Goal: Task Accomplishment & Management: Manage account settings

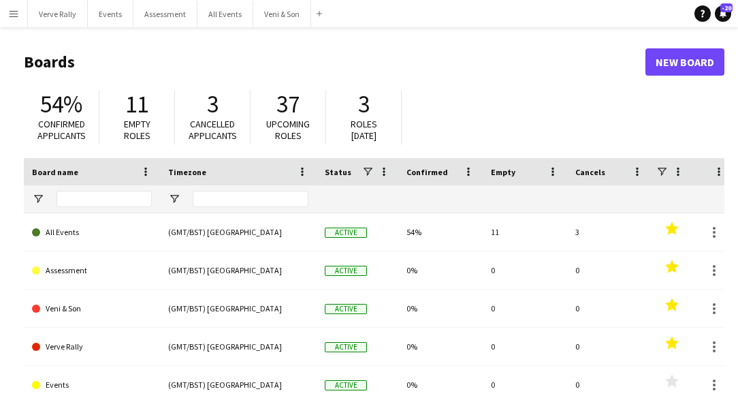
click at [17, 14] on app-icon "Menu" at bounding box center [13, 13] width 11 height 11
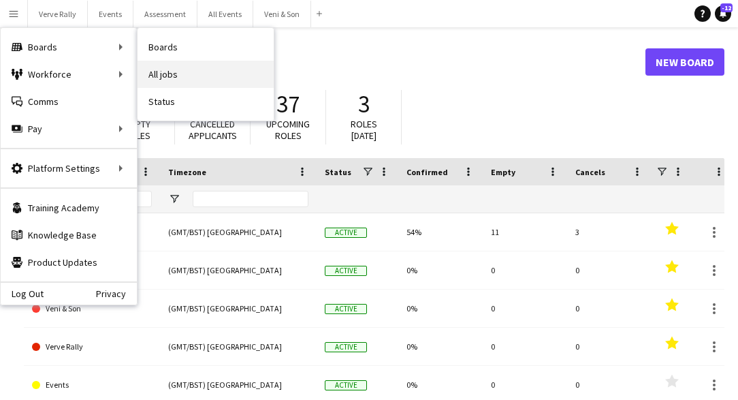
click at [164, 77] on link "All jobs" at bounding box center [206, 74] width 136 height 27
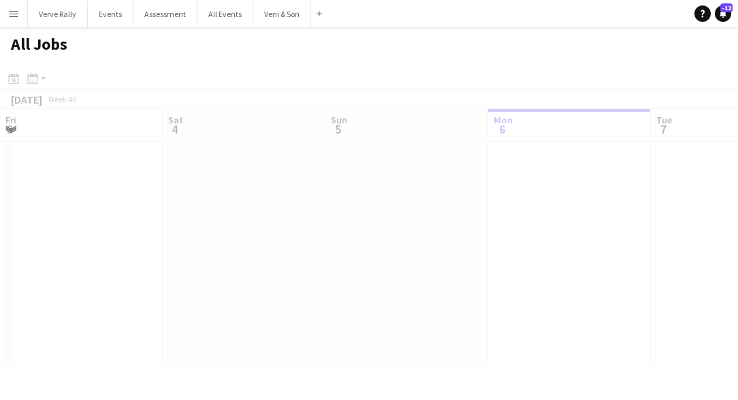
scroll to position [0, 325]
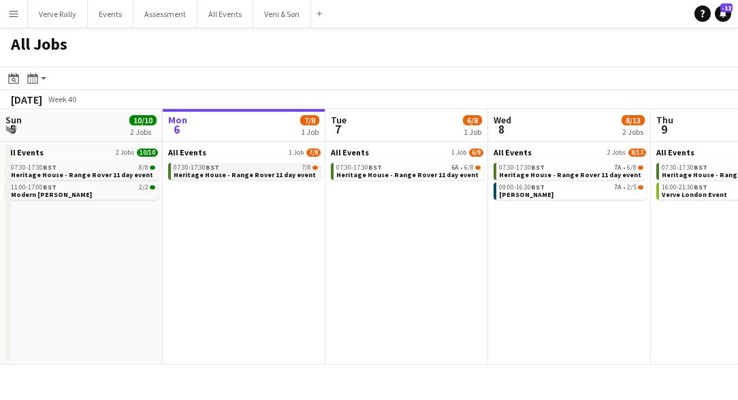
click at [282, 174] on span "Heritage House - Range Rover 11 day event" at bounding box center [245, 174] width 142 height 9
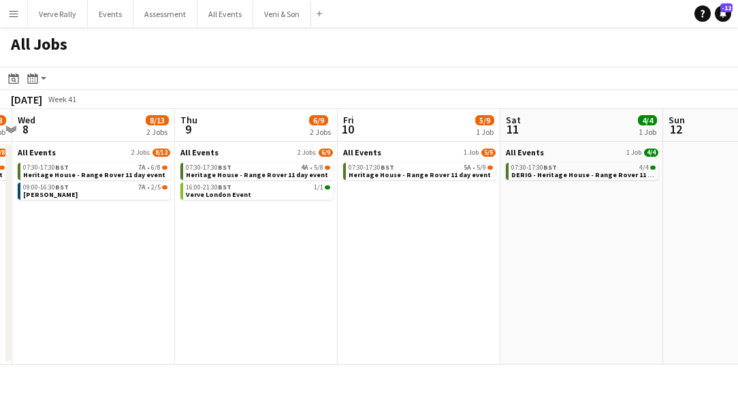
scroll to position [0, 481]
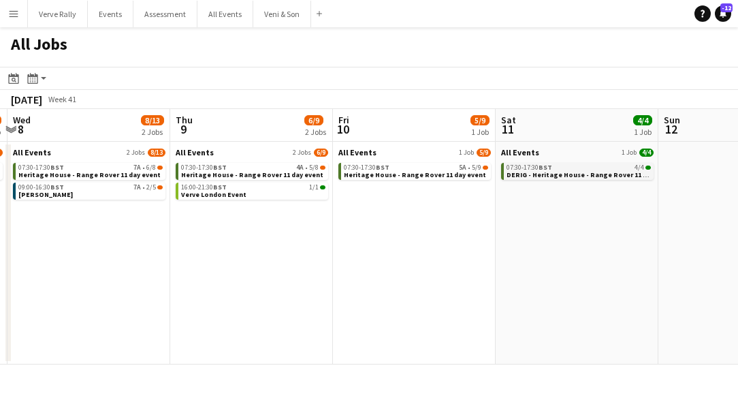
click at [556, 172] on span "DERIG - Heritage House - Range Rover 11 day event" at bounding box center [591, 174] width 168 height 9
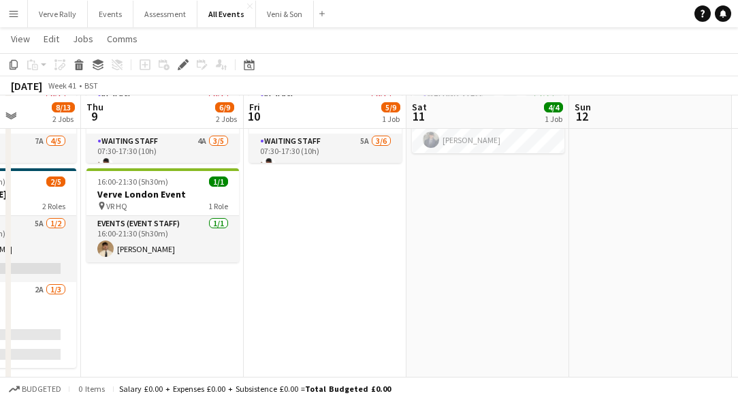
scroll to position [0, 406]
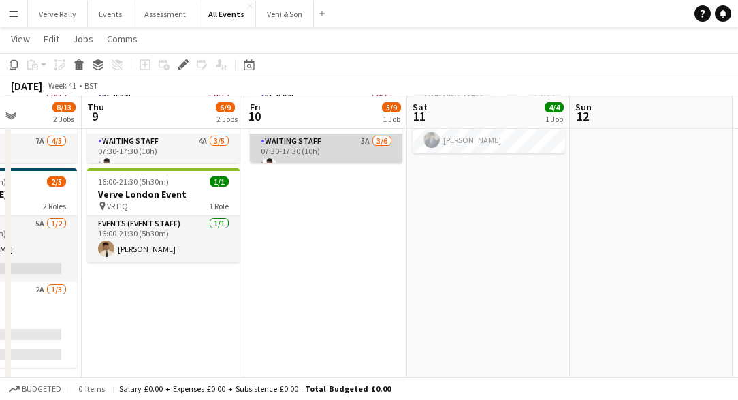
click at [325, 155] on app-card-role "Waiting Staff 5A [DATE] 07:30-17:30 (10h) [PERSON_NAME] Dounia El Barhdadi [PER…" at bounding box center [326, 205] width 153 height 145
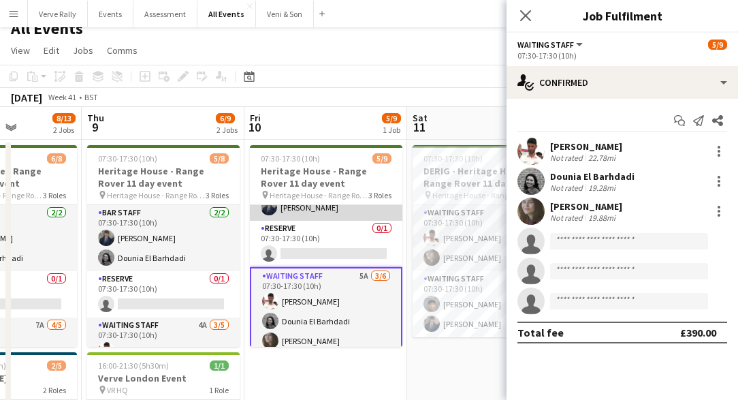
scroll to position [118, 0]
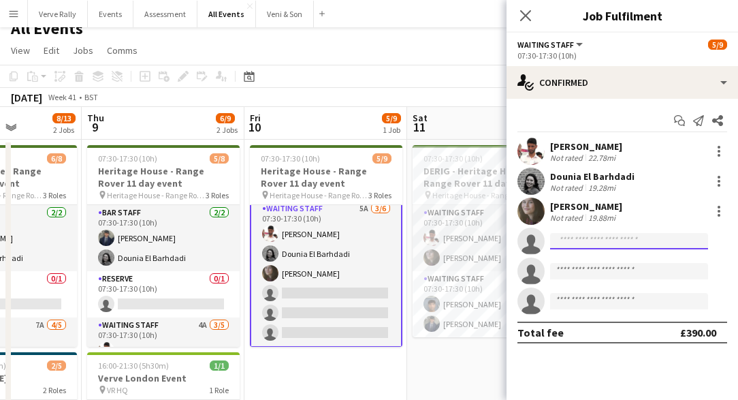
click at [588, 243] on input at bounding box center [629, 241] width 158 height 16
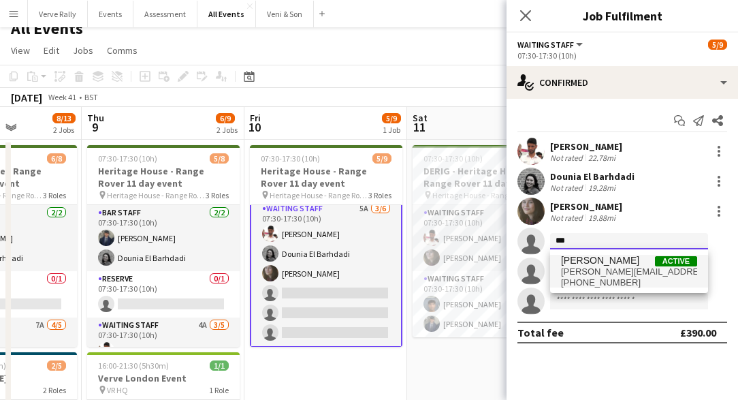
type input "***"
click at [622, 272] on span "[PERSON_NAME][EMAIL_ADDRESS][PERSON_NAME][DOMAIN_NAME]" at bounding box center [629, 271] width 136 height 11
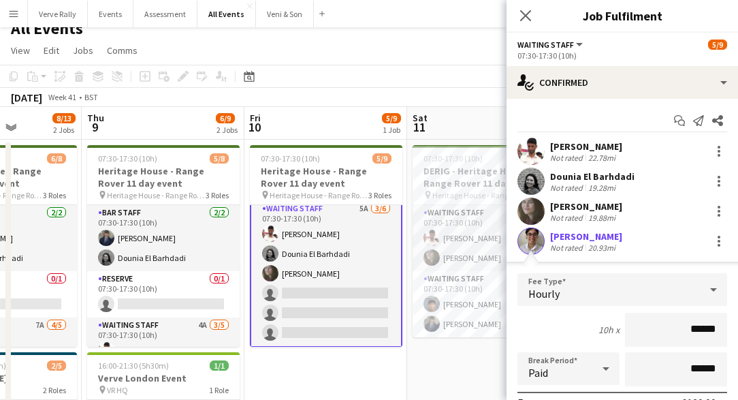
scroll to position [223, 0]
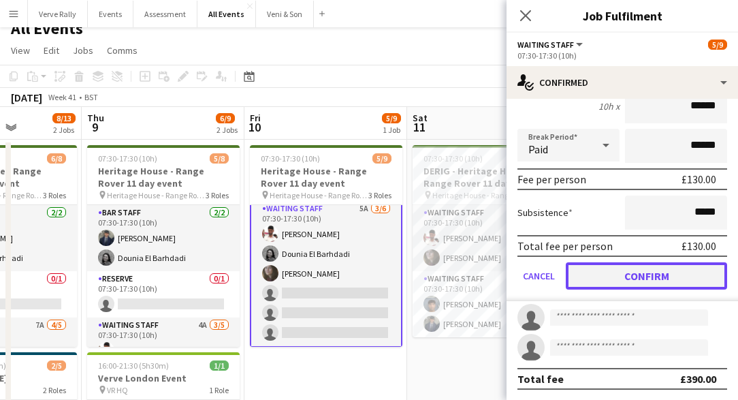
click at [633, 277] on button "Confirm" at bounding box center [646, 275] width 161 height 27
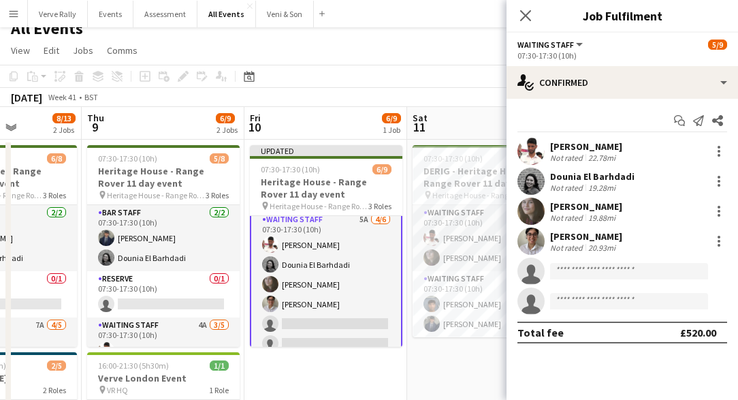
scroll to position [0, 0]
click at [526, 18] on icon at bounding box center [525, 15] width 13 height 13
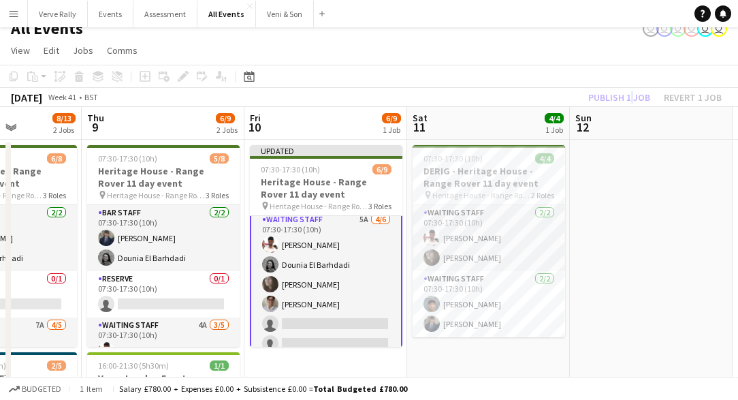
click at [627, 97] on div "Publish 1 job Revert 1 job" at bounding box center [655, 98] width 166 height 18
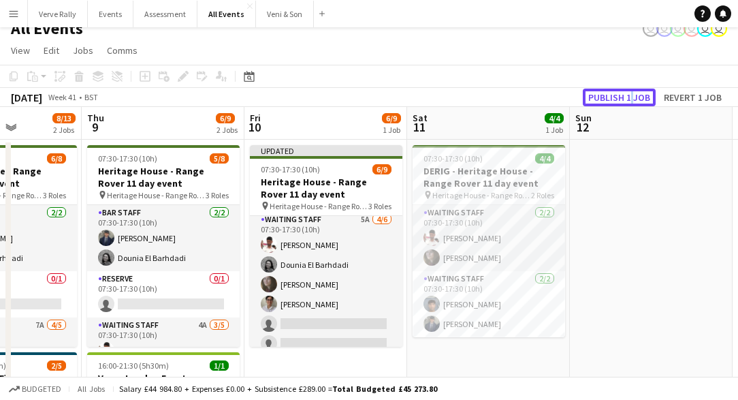
click at [627, 97] on button "Publish 1 job" at bounding box center [619, 98] width 73 height 18
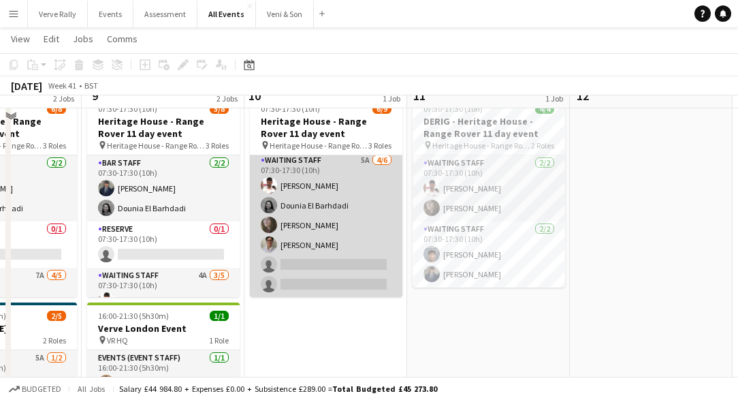
scroll to position [63, 0]
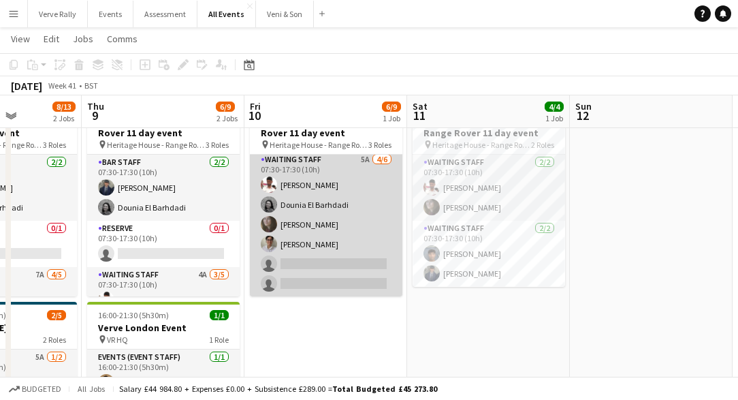
click at [334, 257] on app-card-role "Waiting Staff 5A [DATE] 07:30-17:30 (10h) [PERSON_NAME] Dounia El Barhdadi [PER…" at bounding box center [326, 224] width 153 height 145
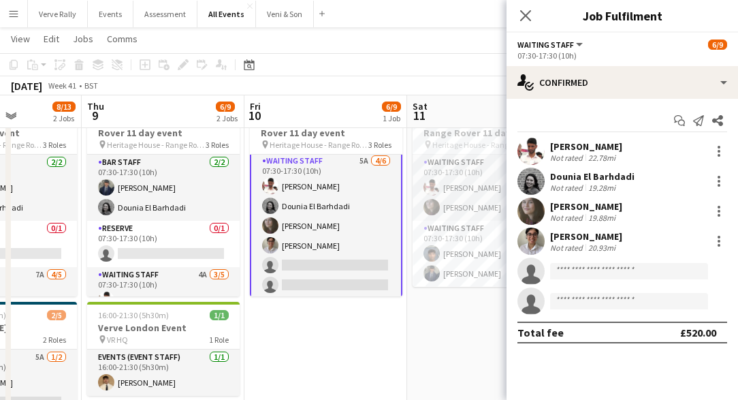
scroll to position [116, 0]
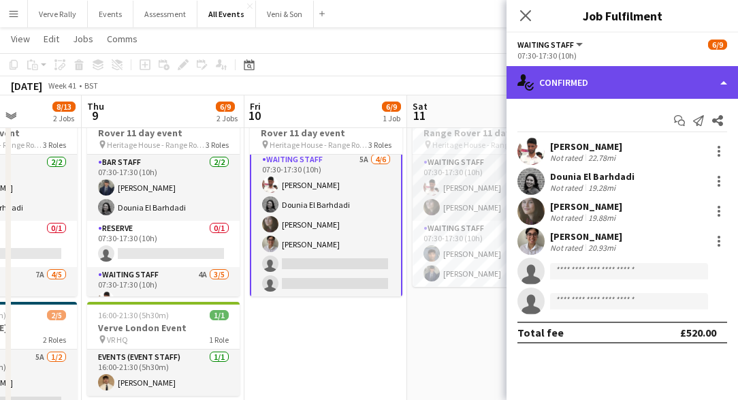
click at [669, 89] on div "single-neutral-actions-check-2 Confirmed" at bounding box center [622, 82] width 231 height 33
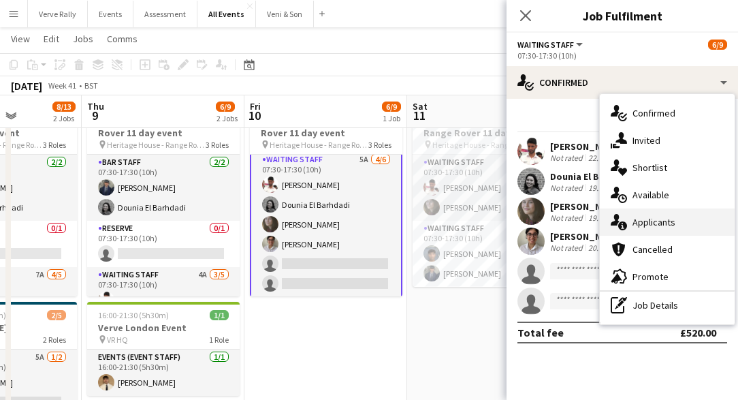
click at [667, 220] on span "Applicants" at bounding box center [654, 222] width 43 height 12
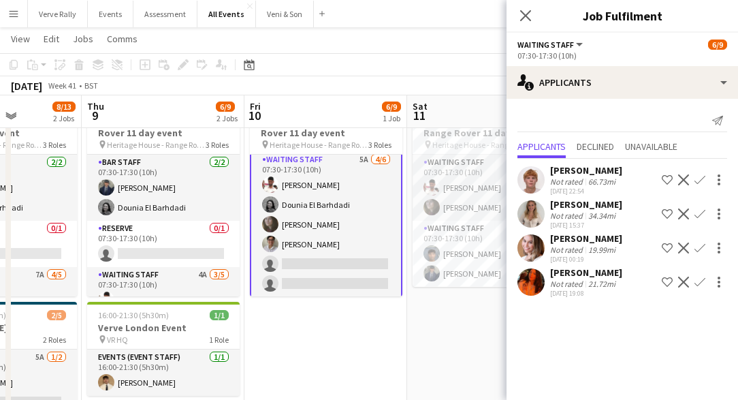
click at [699, 281] on app-icon "Confirm" at bounding box center [699, 281] width 11 height 11
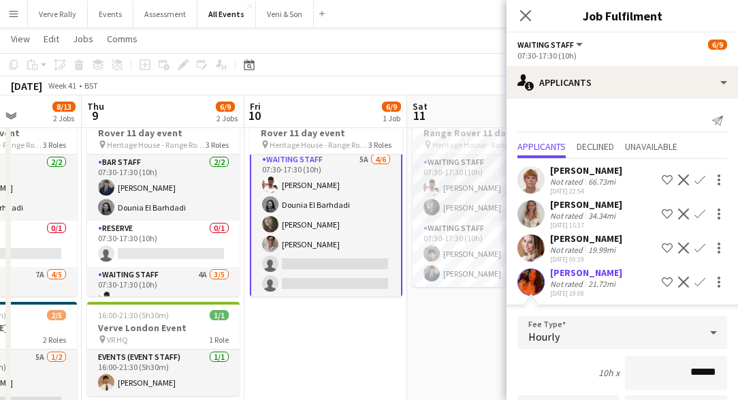
click at [699, 281] on app-icon "Confirm" at bounding box center [699, 281] width 11 height 11
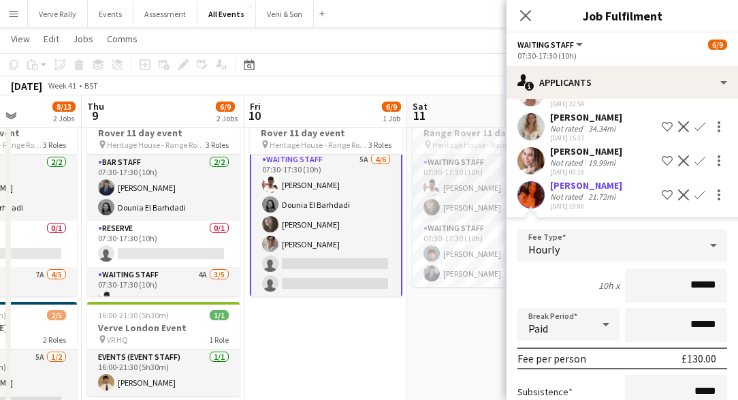
scroll to position [89, 0]
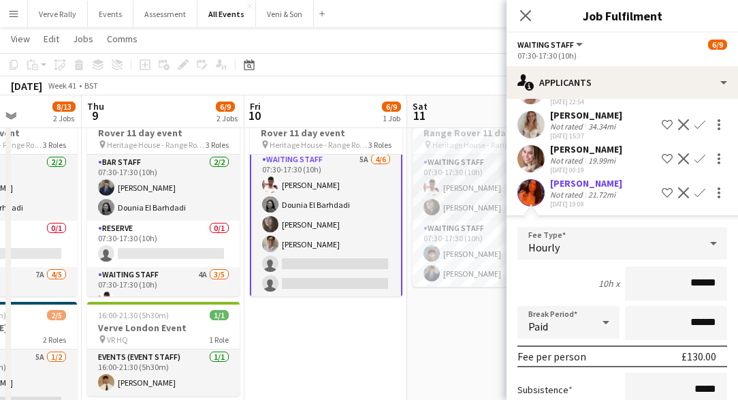
click at [698, 195] on app-icon "Confirm" at bounding box center [699, 192] width 11 height 11
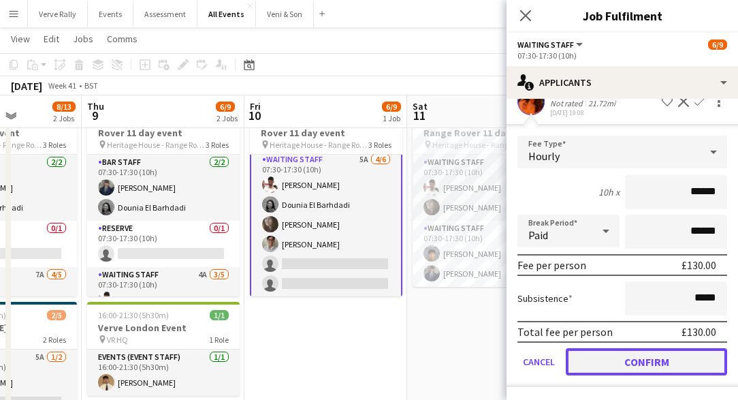
click at [644, 359] on button "Confirm" at bounding box center [646, 361] width 161 height 27
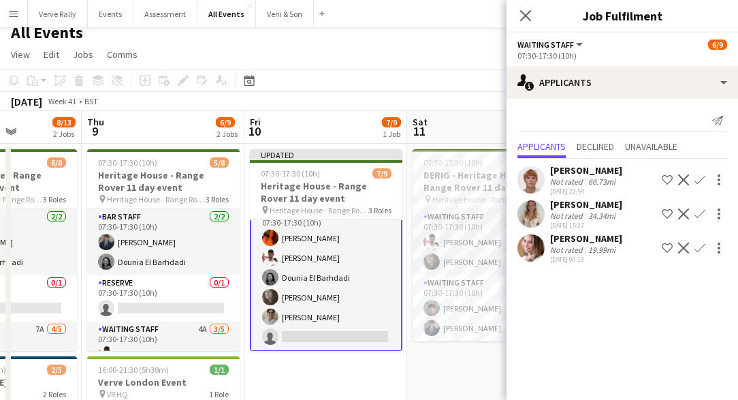
scroll to position [0, 0]
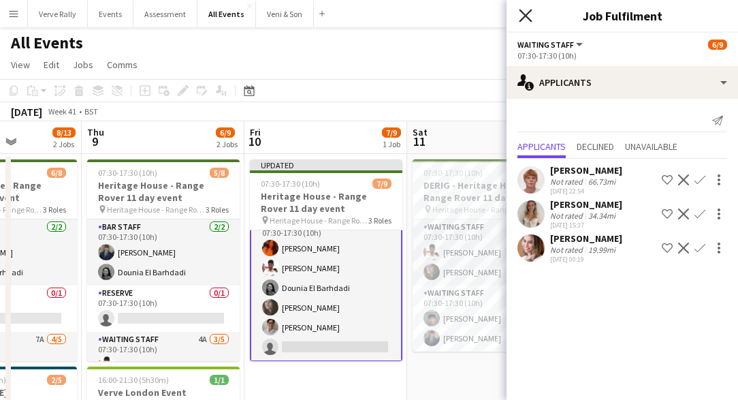
click at [527, 20] on icon "Close pop-in" at bounding box center [525, 15] width 13 height 13
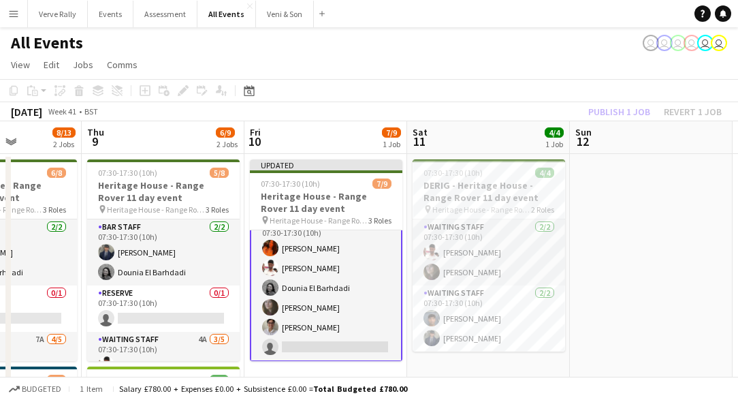
click at [612, 112] on div "Publish 1 job Revert 1 job" at bounding box center [655, 112] width 166 height 18
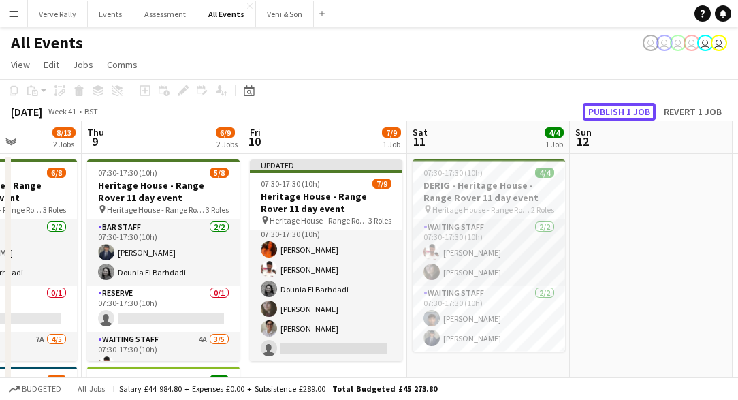
click at [612, 112] on button "Publish 1 job" at bounding box center [619, 112] width 73 height 18
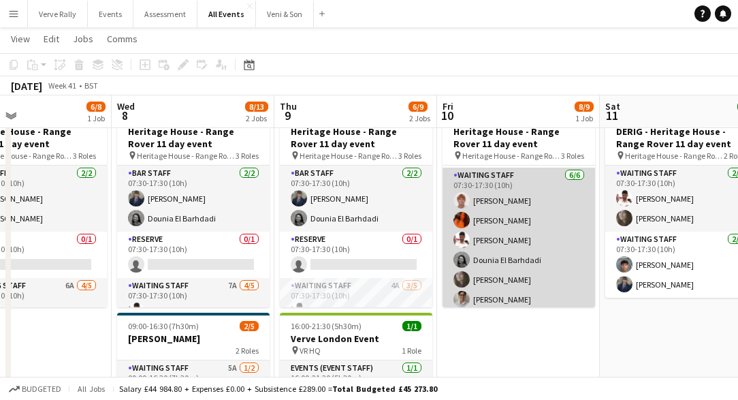
scroll to position [115, 0]
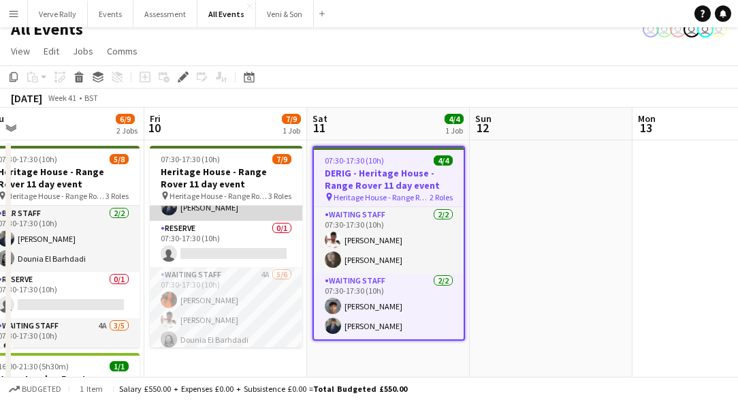
scroll to position [115, 0]
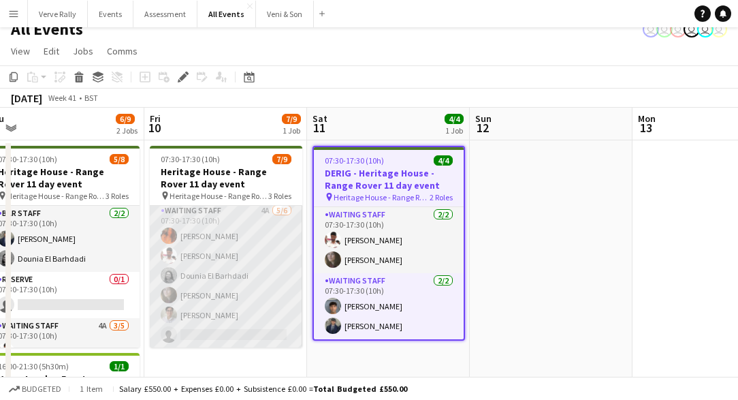
click at [224, 332] on app-card-role "Waiting Staff 4A 5/6 07:30-17:30 (10h) Lucy Turner Ahmed Al-Khayat Dounia El Ba…" at bounding box center [226, 275] width 153 height 145
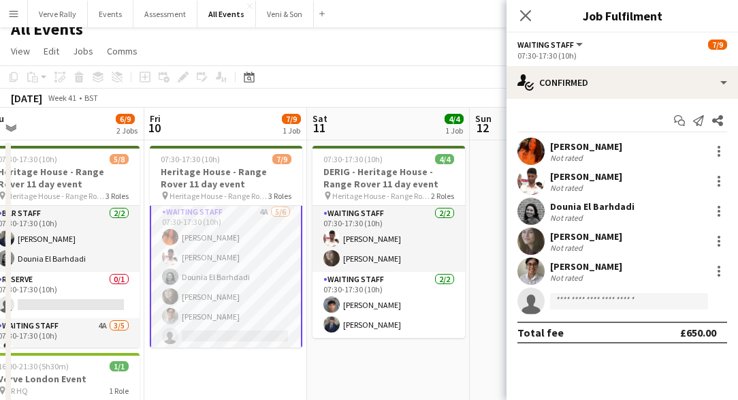
scroll to position [116, 0]
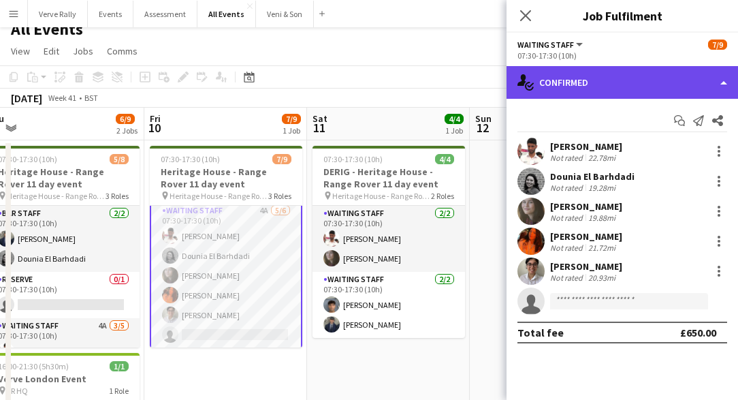
click at [692, 91] on div "single-neutral-actions-check-2 Confirmed" at bounding box center [622, 82] width 231 height 33
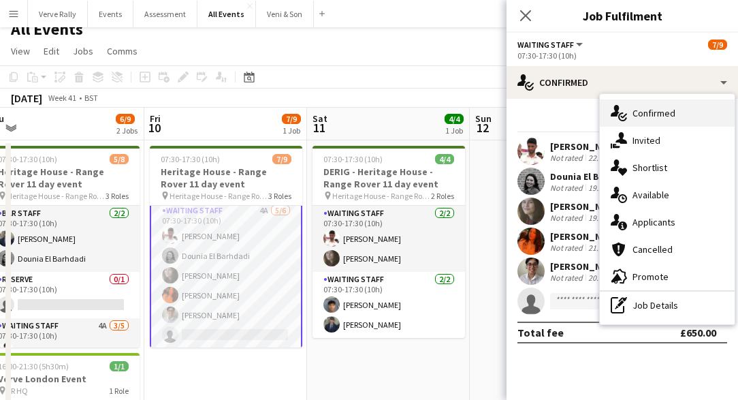
click at [655, 120] on div "single-neutral-actions-check-2 Confirmed" at bounding box center [667, 112] width 135 height 27
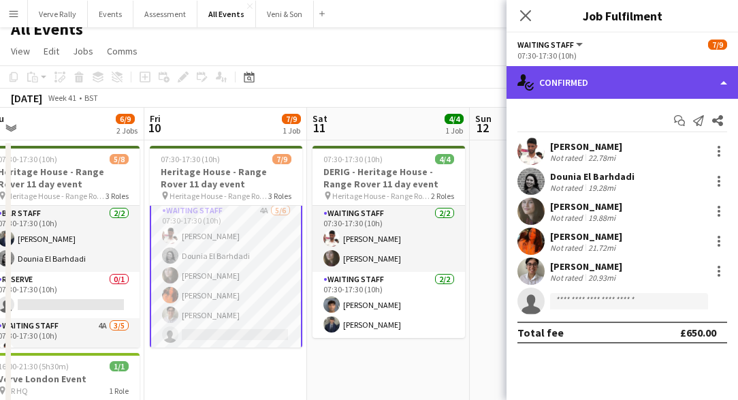
click at [614, 80] on div "single-neutral-actions-check-2 Confirmed" at bounding box center [622, 82] width 231 height 33
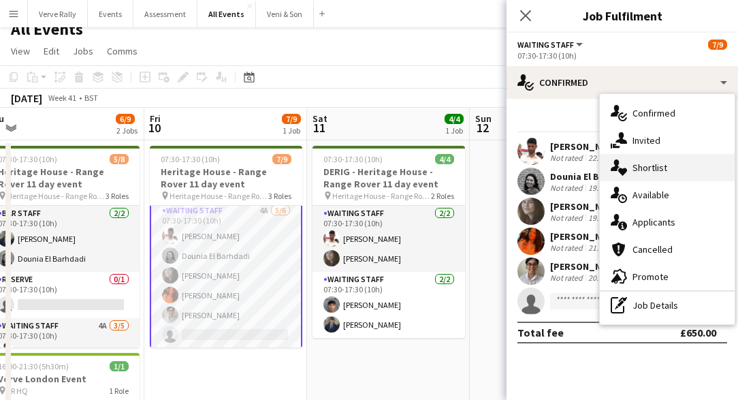
click at [658, 172] on span "Shortlist" at bounding box center [650, 167] width 35 height 12
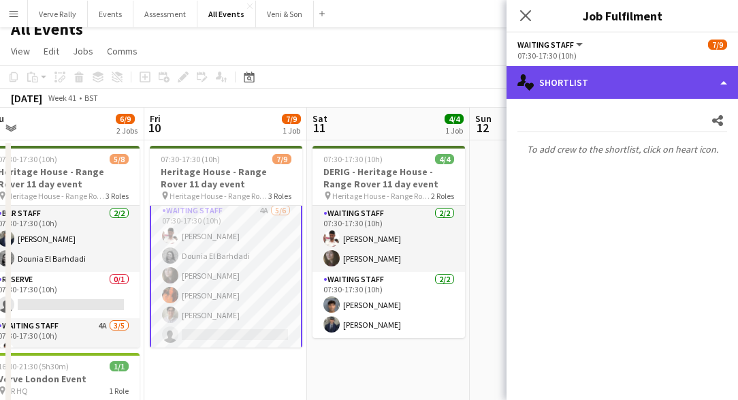
click at [622, 85] on div "single-neutral-actions-heart Shortlist" at bounding box center [622, 82] width 231 height 33
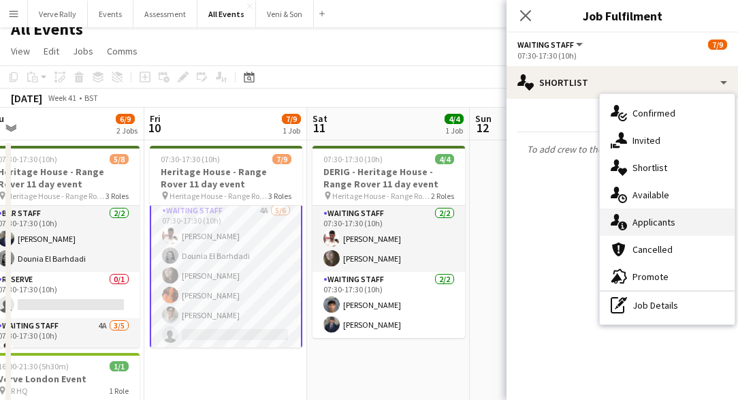
click at [645, 227] on span "Applicants" at bounding box center [654, 222] width 43 height 12
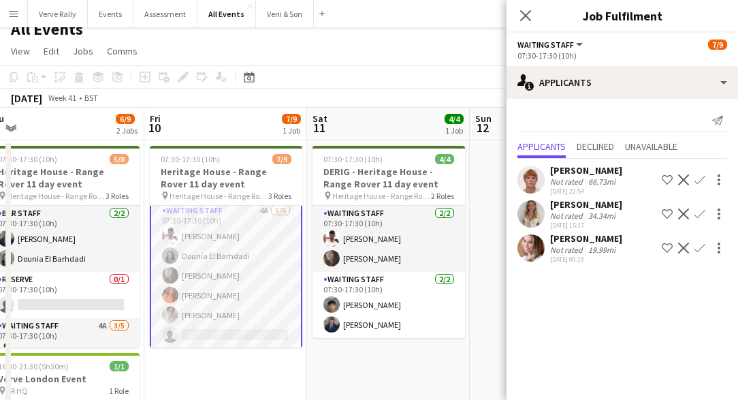
click at [702, 178] on app-icon "Confirm" at bounding box center [699, 179] width 11 height 11
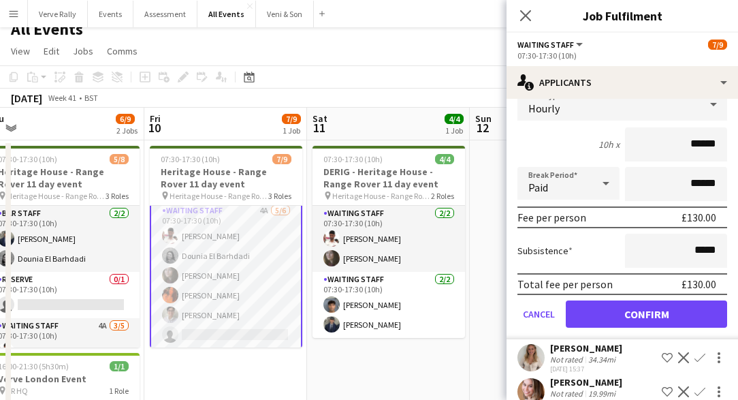
scroll to position [145, 0]
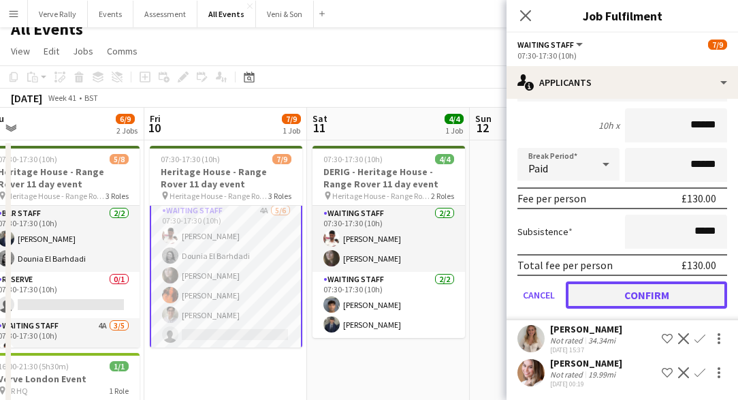
click at [640, 291] on button "Confirm" at bounding box center [646, 294] width 161 height 27
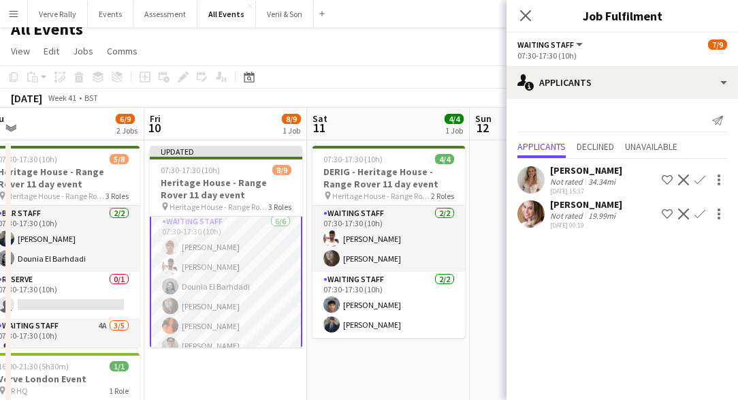
scroll to position [0, 0]
click at [524, 14] on icon at bounding box center [525, 15] width 13 height 13
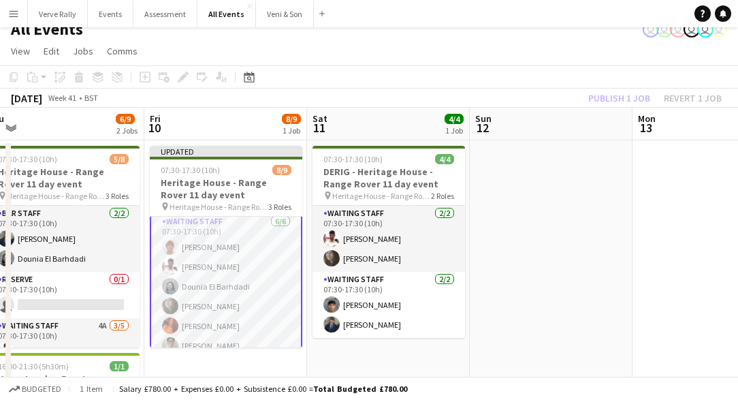
click at [602, 96] on div "Publish 1 job Revert 1 job" at bounding box center [655, 98] width 166 height 18
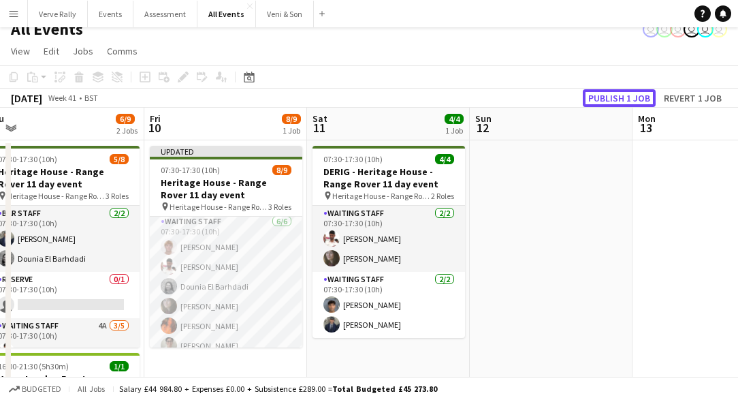
click at [602, 96] on button "Publish 1 job" at bounding box center [619, 98] width 73 height 18
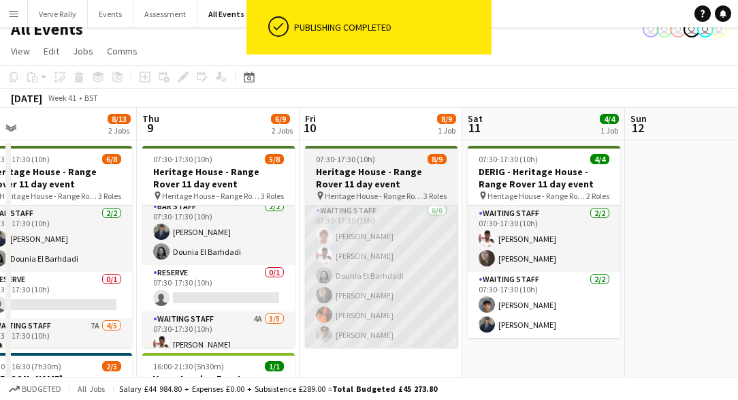
scroll to position [95, 0]
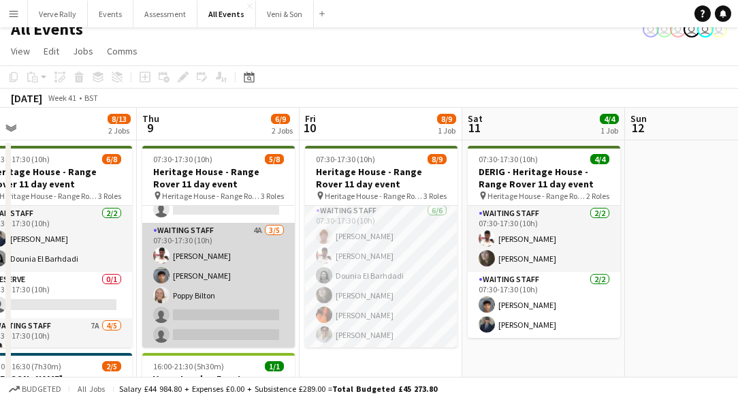
click at [203, 301] on app-card-role "Waiting Staff 4A 3/5 07:30-17:30 (10h) Ahmed Al-Khayat Arya Firake Poppy Bilton…" at bounding box center [218, 285] width 153 height 125
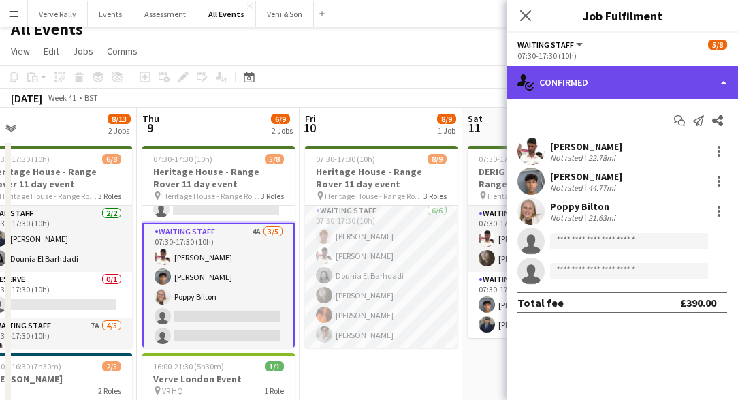
click at [696, 82] on div "single-neutral-actions-check-2 Confirmed" at bounding box center [622, 82] width 231 height 33
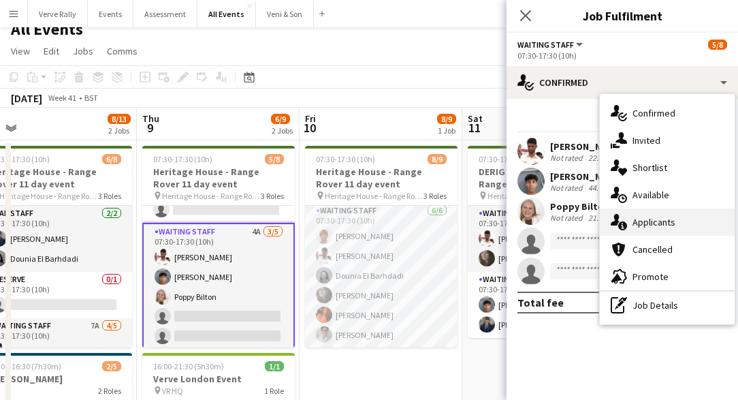
click at [653, 225] on span "Applicants" at bounding box center [654, 222] width 43 height 12
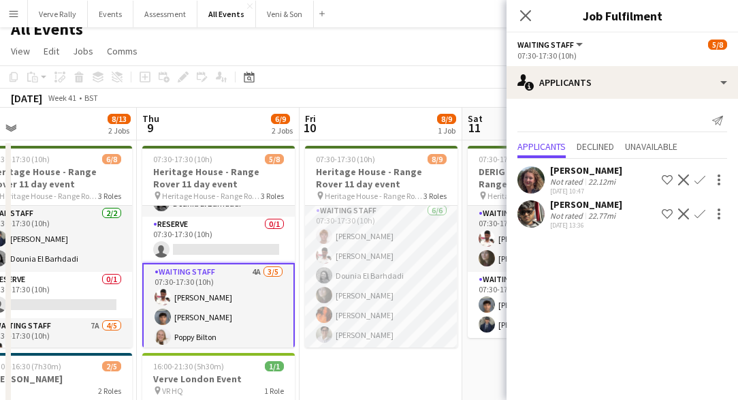
scroll to position [98, 0]
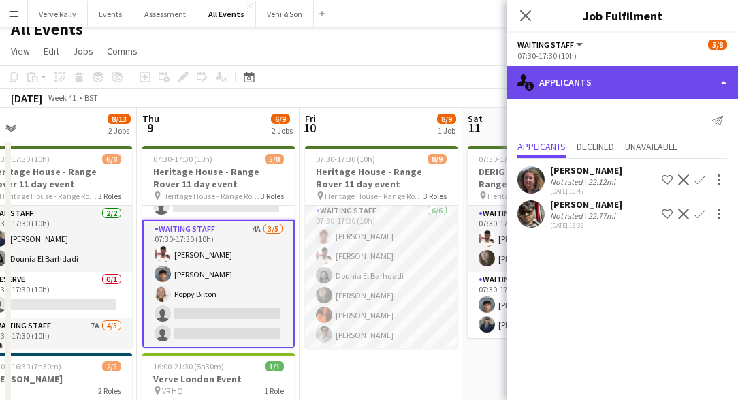
click at [559, 76] on div "single-neutral-actions-information Applicants" at bounding box center [622, 82] width 231 height 33
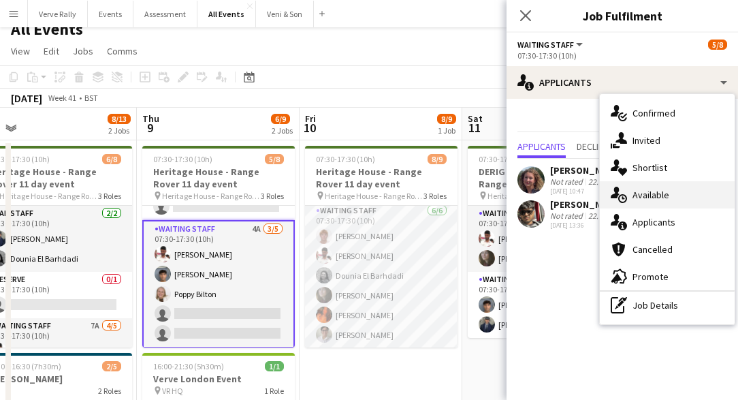
click at [657, 195] on span "Available" at bounding box center [651, 195] width 37 height 12
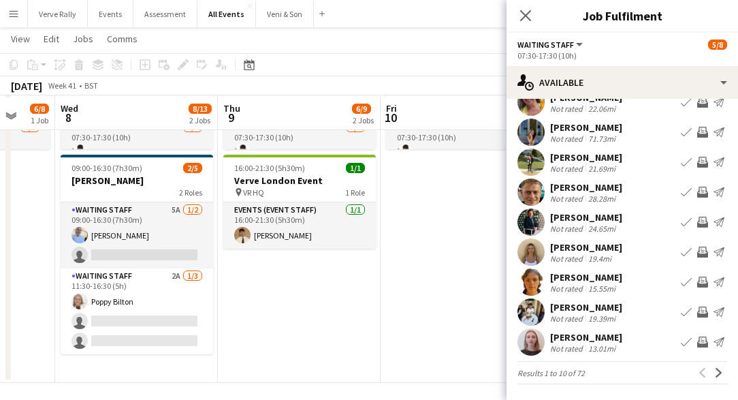
scroll to position [212, 0]
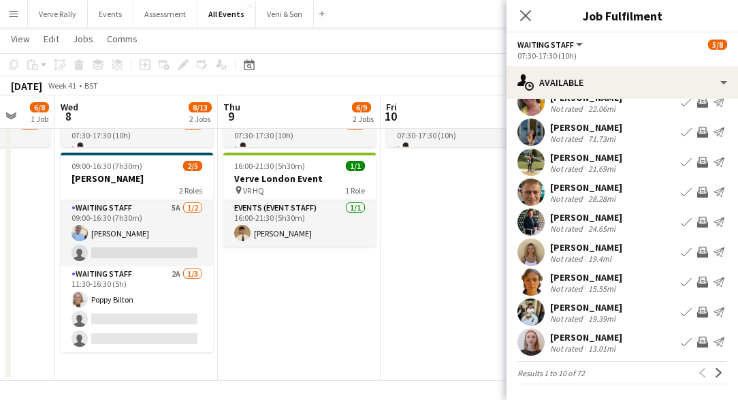
click at [737, 375] on app-available-tab "Filter Sort asc Kee Wong Not rated 20.57mi Book crew Invite crew Send notificat…" at bounding box center [622, 208] width 231 height 351
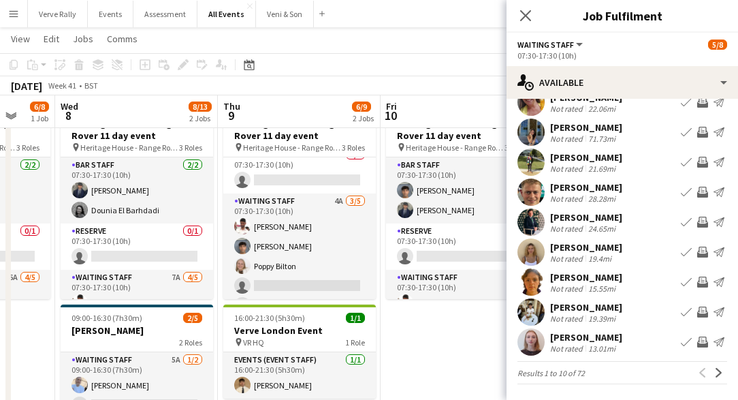
scroll to position [74, 0]
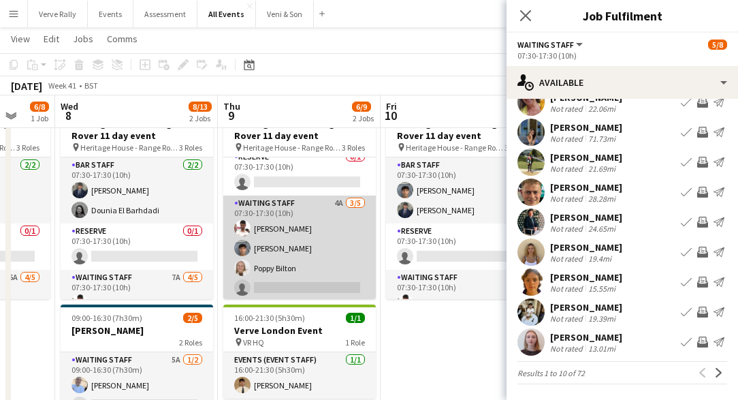
click at [299, 289] on app-card-role "Waiting Staff 4A 3/5 07:30-17:30 (10h) Ahmed Al-Khayat Arya Firake Poppy Bilton…" at bounding box center [299, 257] width 153 height 125
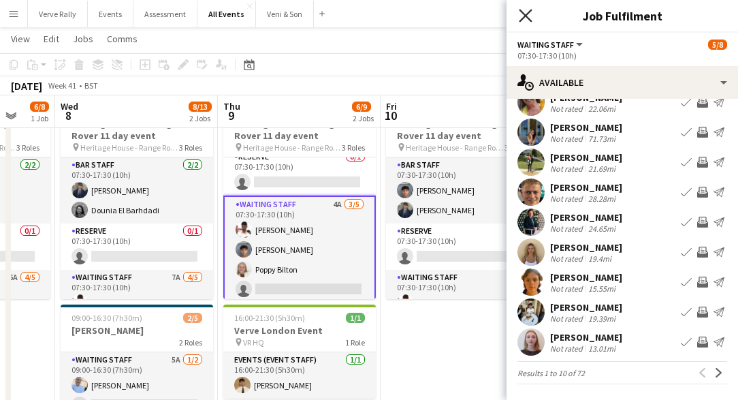
click at [527, 16] on icon "Close pop-in" at bounding box center [525, 15] width 13 height 13
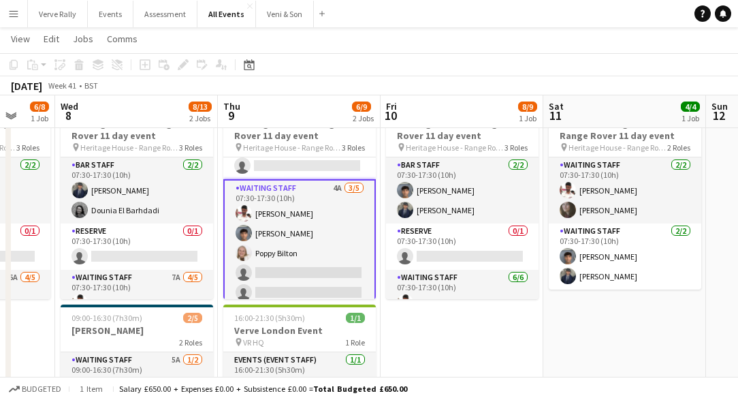
scroll to position [98, 0]
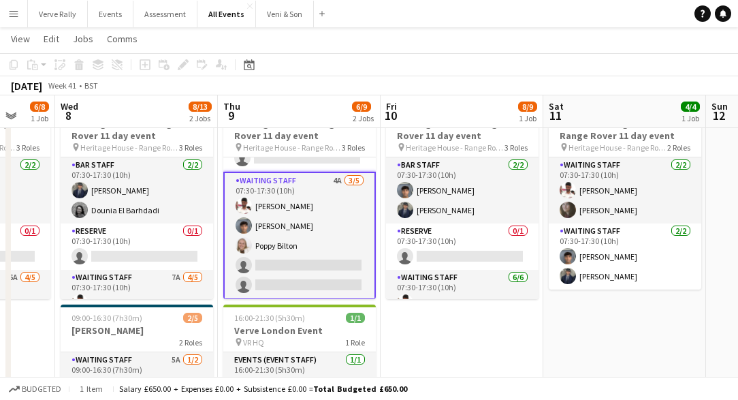
click at [296, 272] on app-card-role "Waiting Staff 4A 3/5 07:30-17:30 (10h) Ahmed Al-Khayat Arya Firake Poppy Bilton…" at bounding box center [299, 236] width 153 height 128
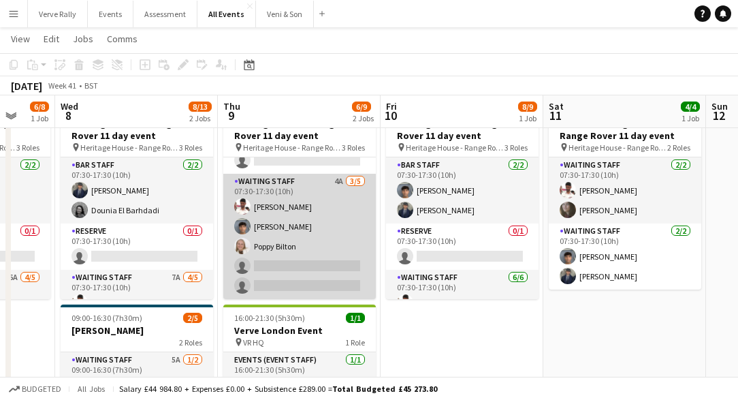
scroll to position [95, 0]
click at [296, 272] on app-card-role "Waiting Staff 4A 3/5 07:30-17:30 (10h) Ahmed Al-Khayat Arya Firake Poppy Bilton…" at bounding box center [299, 236] width 153 height 125
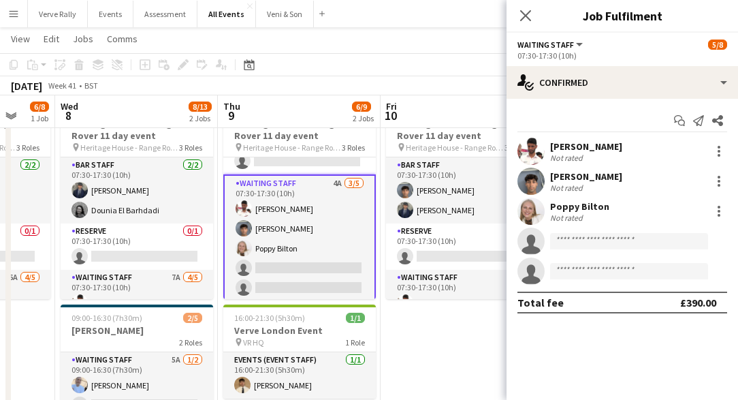
scroll to position [98, 0]
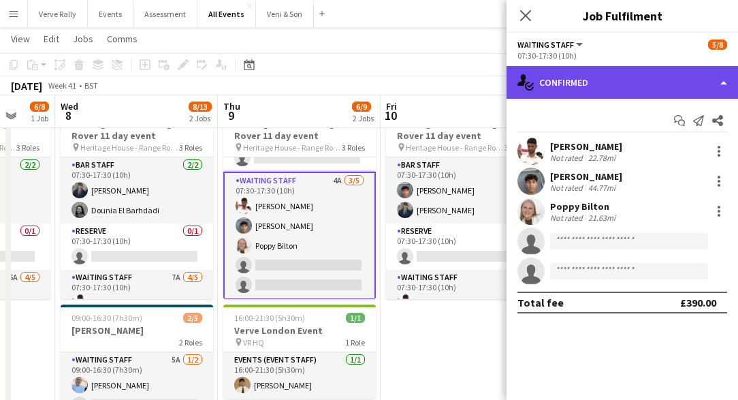
click at [641, 77] on div "single-neutral-actions-check-2 Confirmed" at bounding box center [622, 82] width 231 height 33
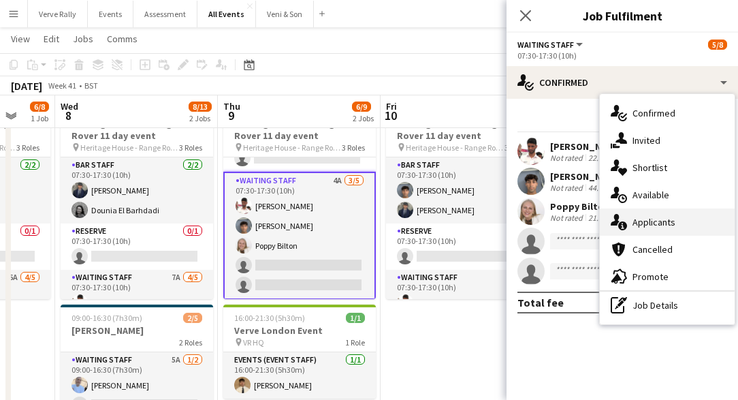
click at [666, 221] on span "Applicants" at bounding box center [654, 222] width 43 height 12
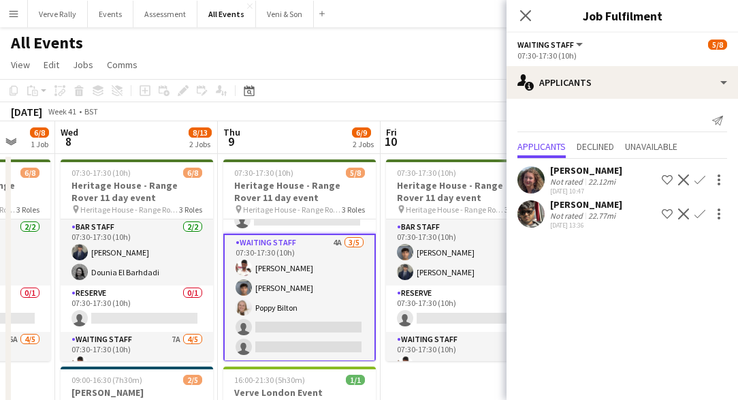
click at [698, 179] on app-icon "Confirm" at bounding box center [699, 179] width 11 height 11
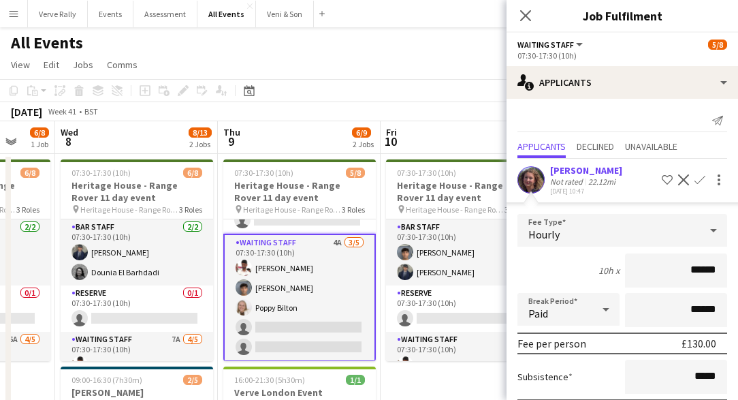
scroll to position [112, 0]
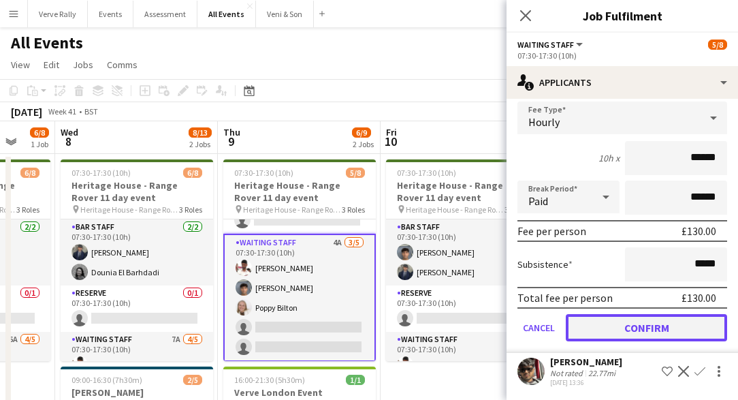
click at [647, 330] on button "Confirm" at bounding box center [646, 327] width 161 height 27
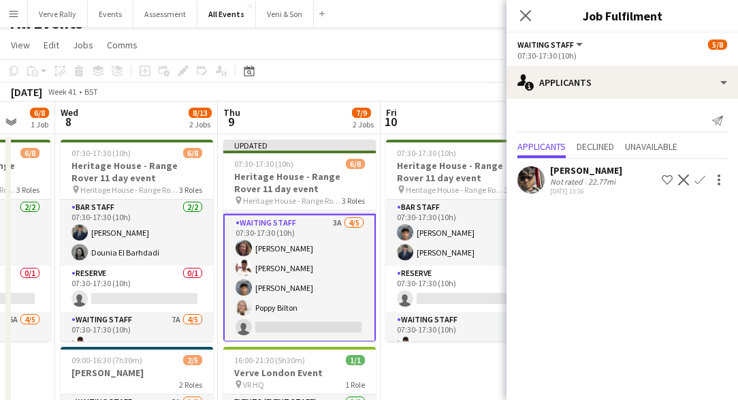
scroll to position [21, 0]
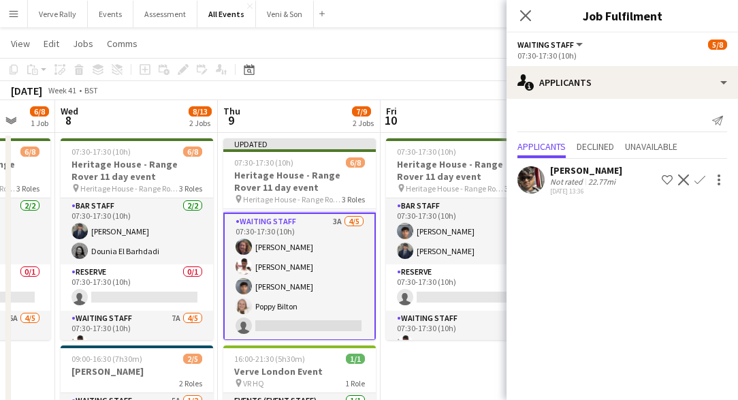
click at [336, 219] on app-card-role "Waiting Staff 3A 4/5 07:30-17:30 (10h) Boo Watts Ahmed Al-Khayat Arya Firake Po…" at bounding box center [299, 276] width 153 height 128
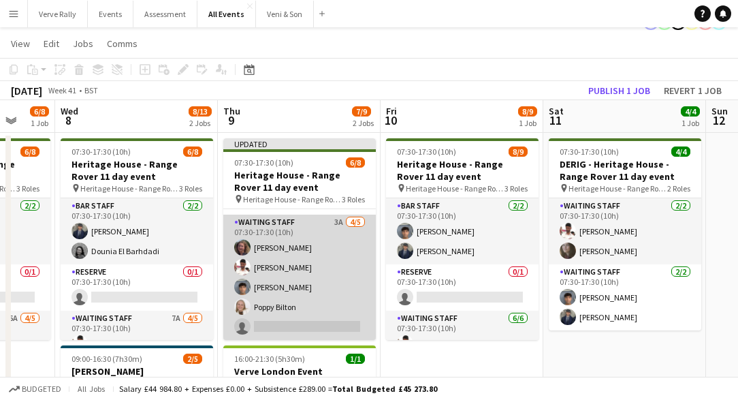
scroll to position [106, 0]
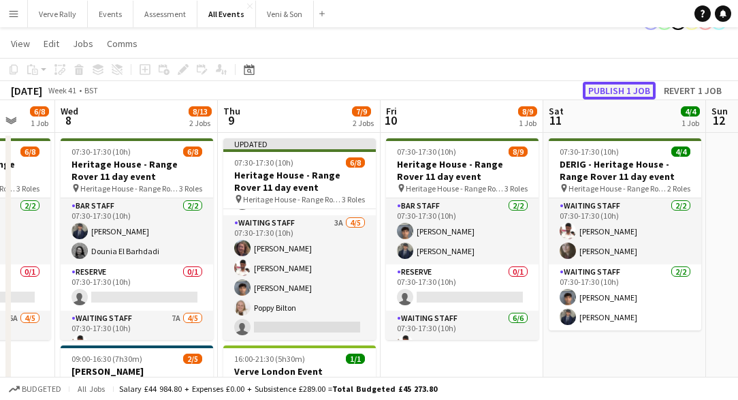
click at [613, 93] on button "Publish 1 job" at bounding box center [619, 91] width 73 height 18
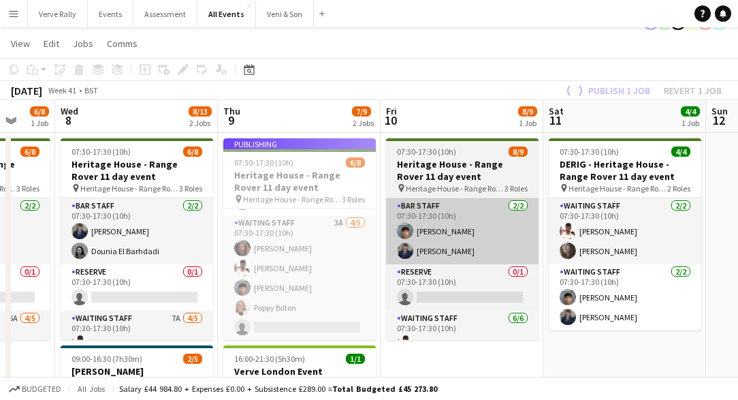
scroll to position [95, 0]
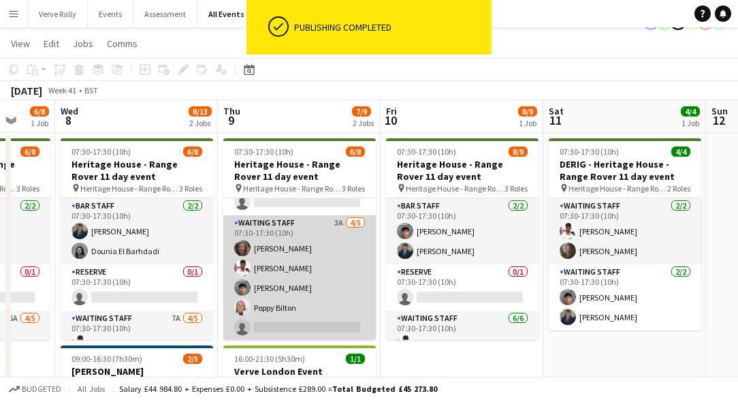
click at [336, 221] on app-card-role "Waiting Staff 3A 4/5 07:30-17:30 (10h) Boo Watts Ahmed Al-Khayat Arya Firake Po…" at bounding box center [299, 277] width 153 height 125
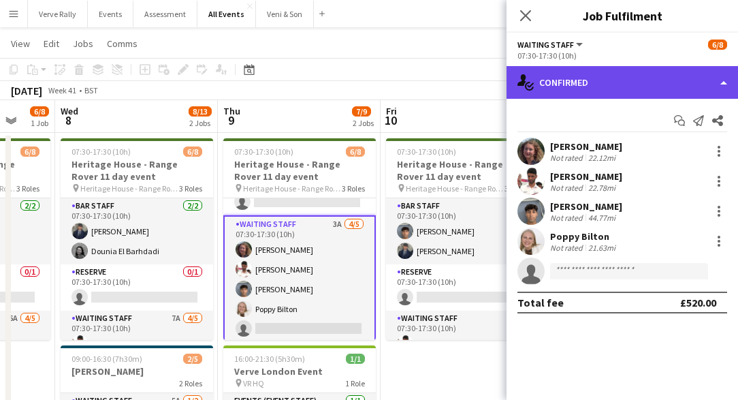
click at [590, 84] on div "single-neutral-actions-check-2 Confirmed" at bounding box center [622, 82] width 231 height 33
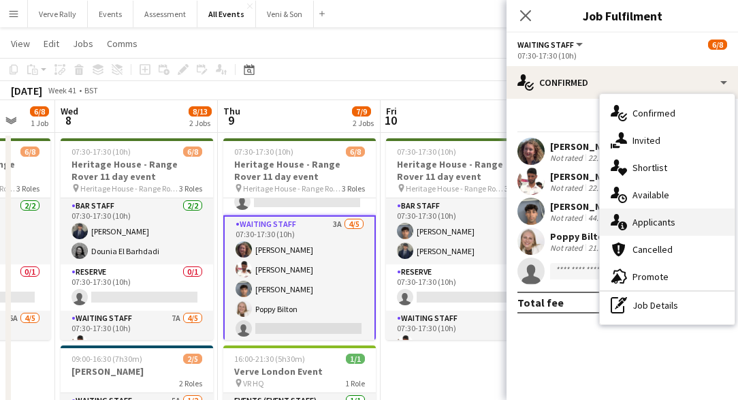
click at [644, 225] on span "Applicants" at bounding box center [654, 222] width 43 height 12
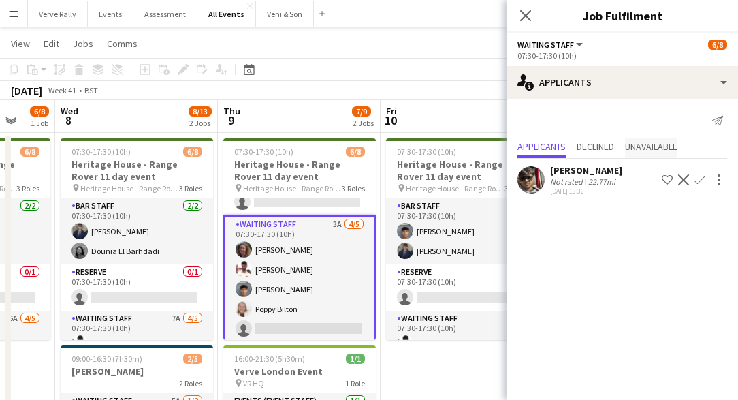
click at [640, 150] on span "Unavailable" at bounding box center [651, 147] width 52 height 10
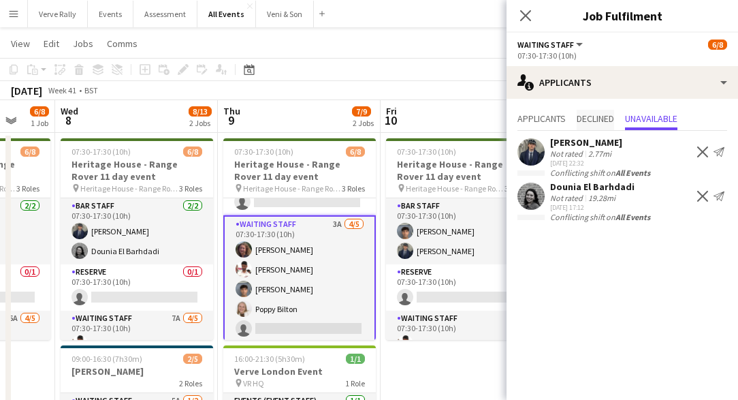
click at [596, 121] on span "Declined" at bounding box center [595, 119] width 37 height 10
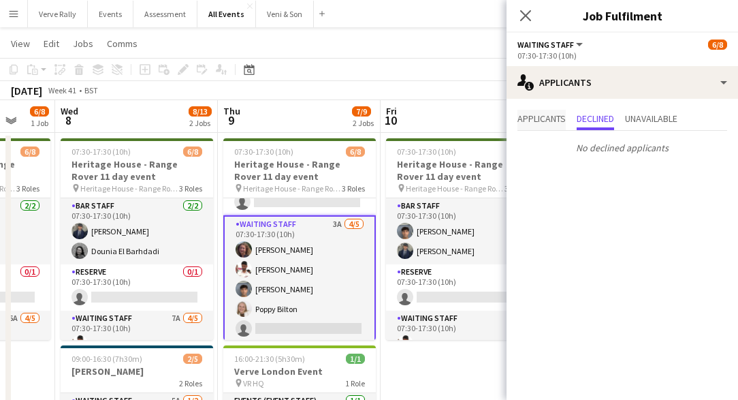
click at [549, 118] on span "Applicants" at bounding box center [541, 119] width 48 height 10
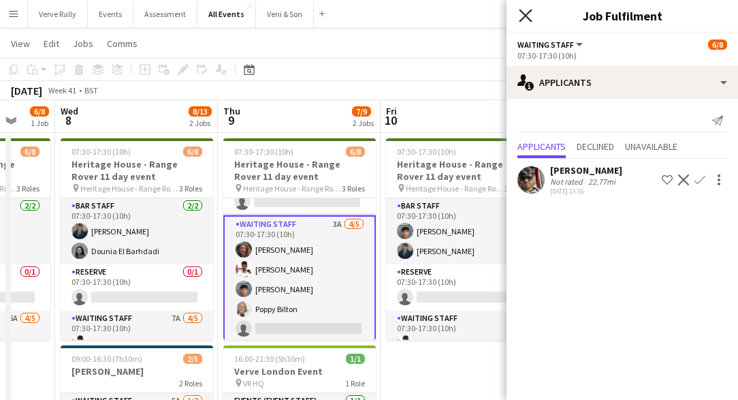
click at [526, 14] on icon "Close pop-in" at bounding box center [525, 15] width 13 height 13
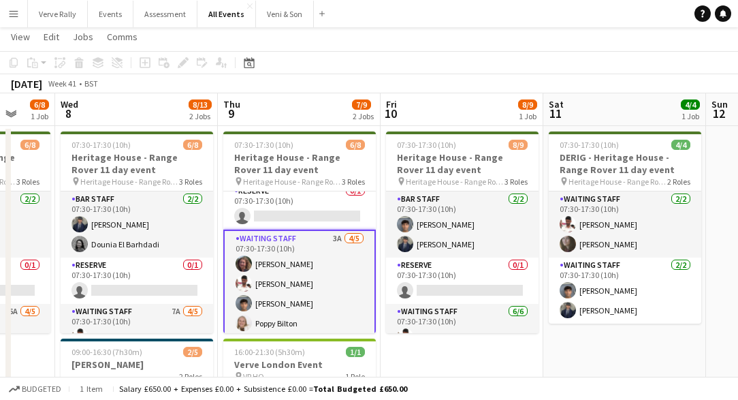
scroll to position [98, 0]
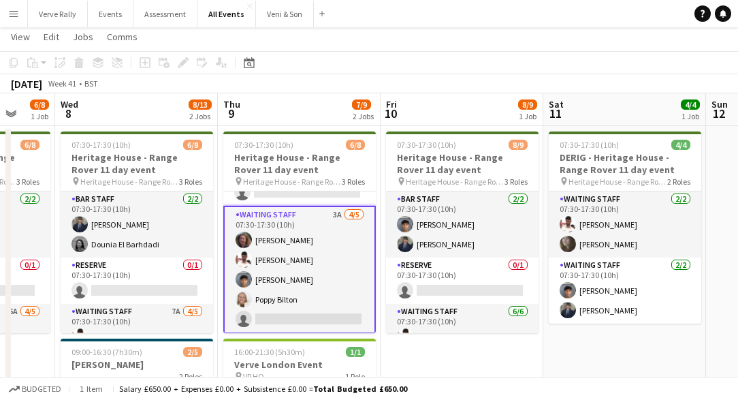
click at [301, 317] on app-card-role "Waiting Staff 3A 4/5 07:30-17:30 (10h) Boo Watts Ahmed Al-Khayat Arya Firake Po…" at bounding box center [299, 270] width 153 height 128
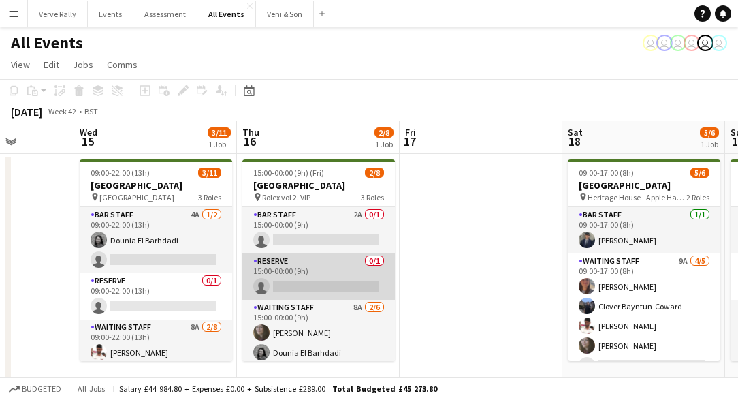
scroll to position [83, 0]
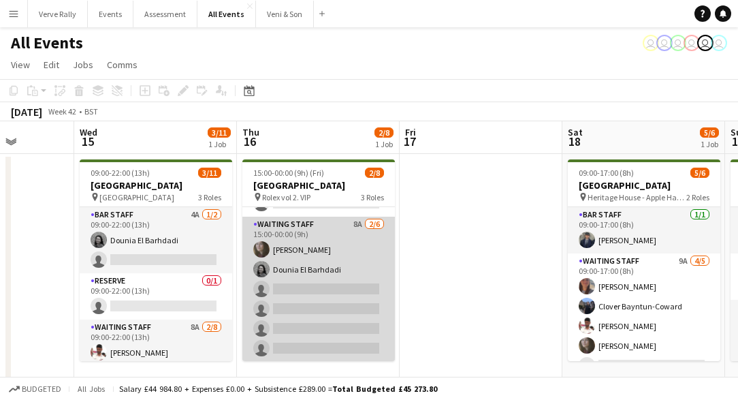
click at [335, 303] on app-card-role "Waiting Staff 8A 2/6 15:00-00:00 (9h) Flora McCullough Dounia El Barhdadi singl…" at bounding box center [318, 289] width 153 height 145
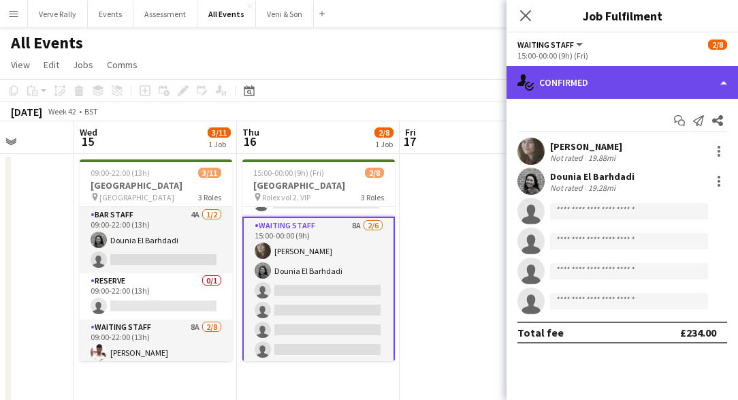
click at [571, 87] on div "single-neutral-actions-check-2 Confirmed" at bounding box center [622, 82] width 231 height 33
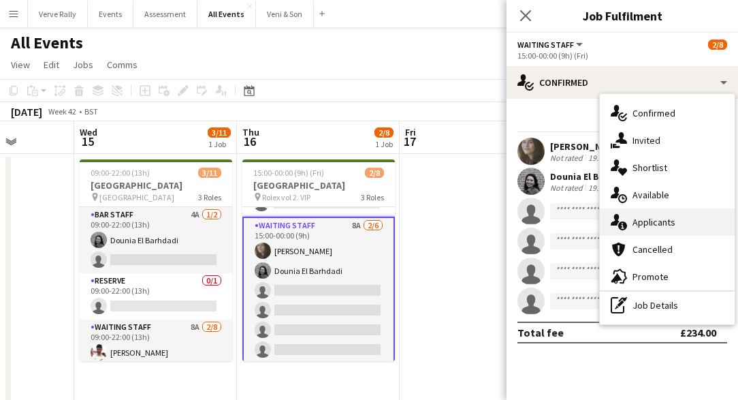
click at [662, 228] on div "single-neutral-actions-information Applicants" at bounding box center [667, 221] width 135 height 27
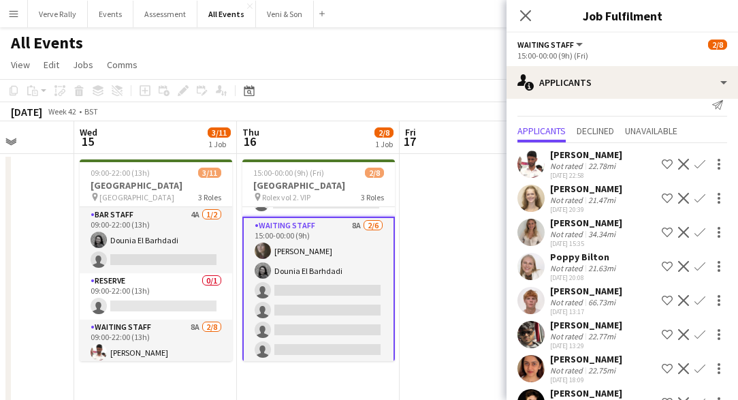
scroll to position [0, 0]
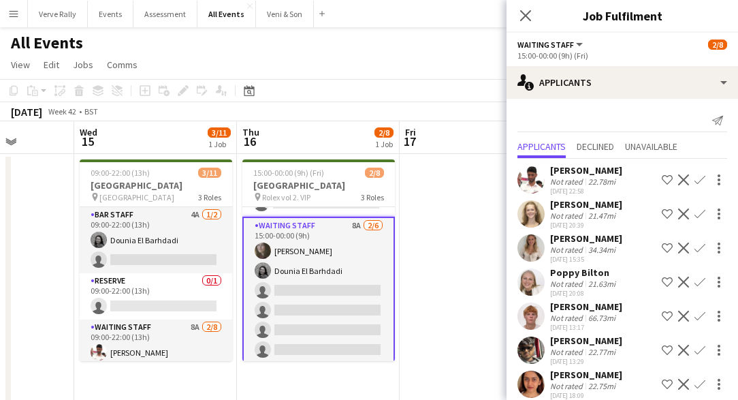
click at [699, 180] on app-icon "Confirm" at bounding box center [699, 179] width 11 height 11
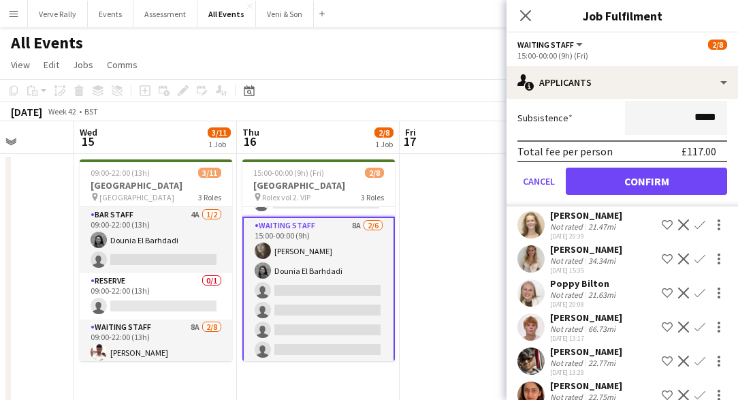
scroll to position [267, 0]
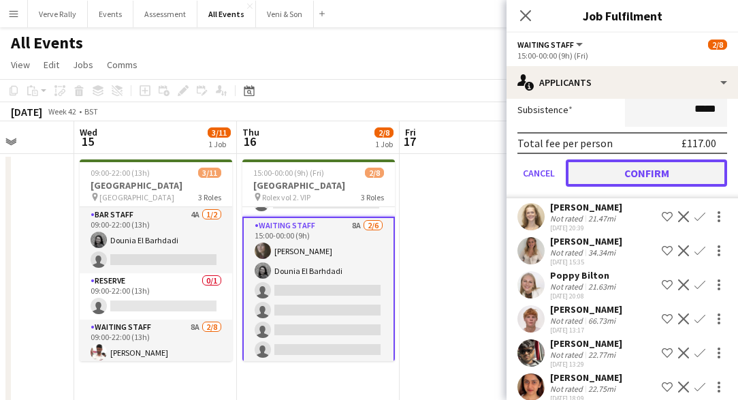
click at [618, 172] on button "Confirm" at bounding box center [646, 172] width 161 height 27
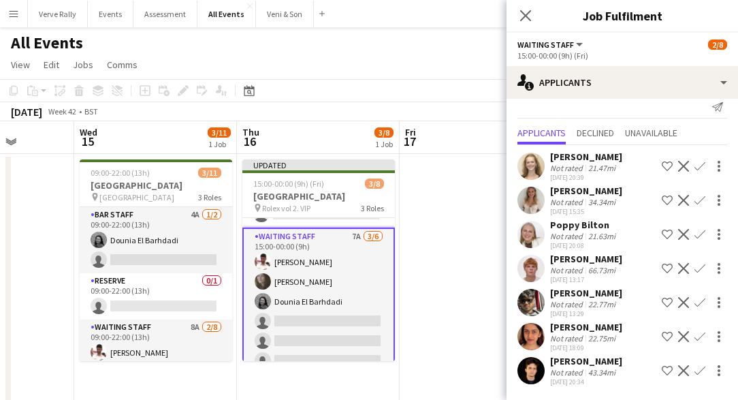
scroll to position [0, 0]
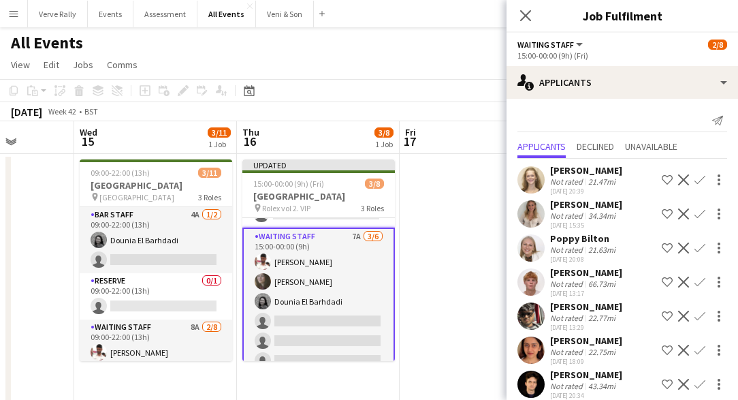
click at [702, 214] on app-icon "Confirm" at bounding box center [699, 213] width 11 height 11
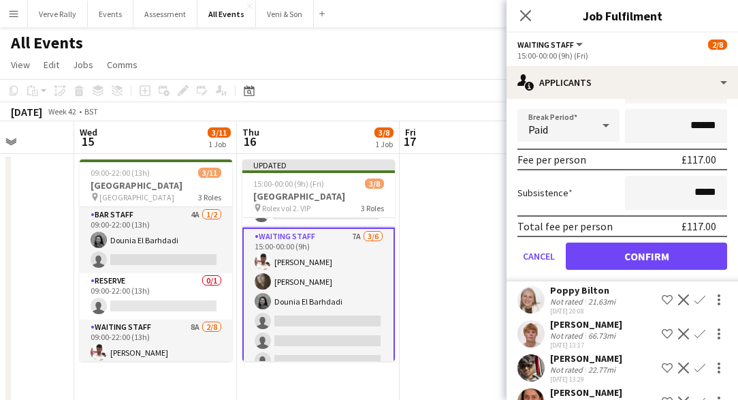
scroll to position [219, 0]
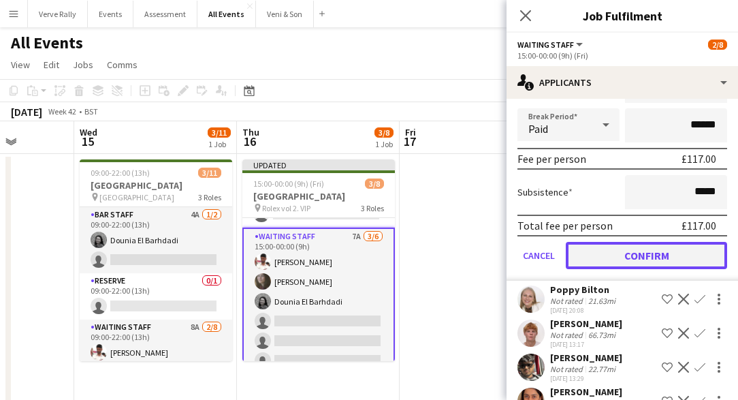
click at [628, 253] on button "Confirm" at bounding box center [646, 255] width 161 height 27
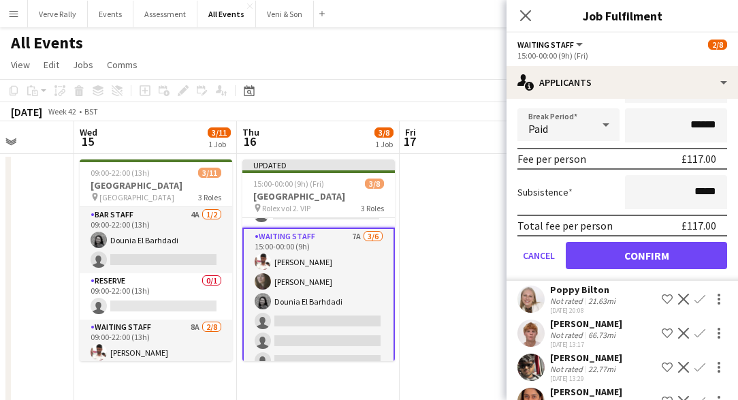
scroll to position [0, 0]
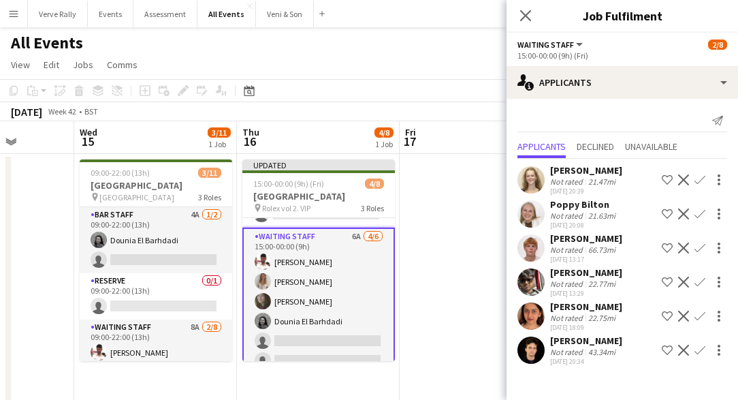
click at [698, 214] on app-icon "Confirm" at bounding box center [699, 213] width 11 height 11
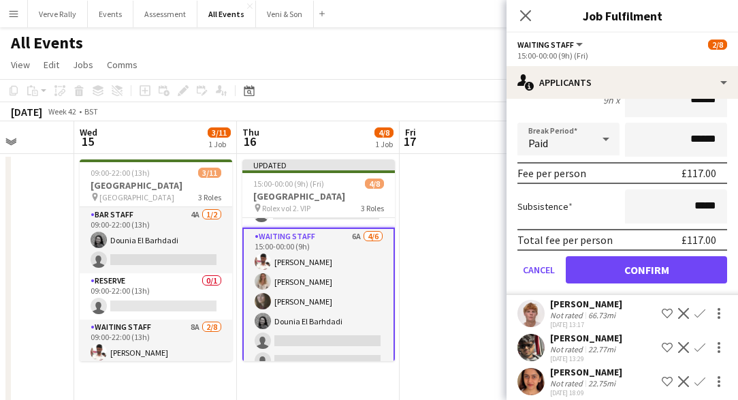
scroll to position [249, 0]
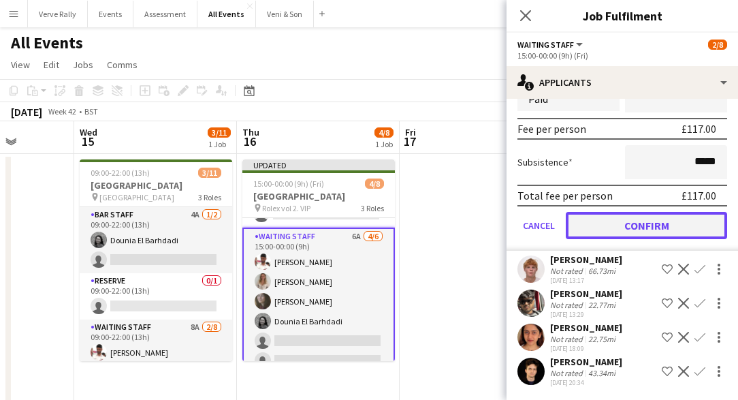
click at [647, 223] on button "Confirm" at bounding box center [646, 225] width 161 height 27
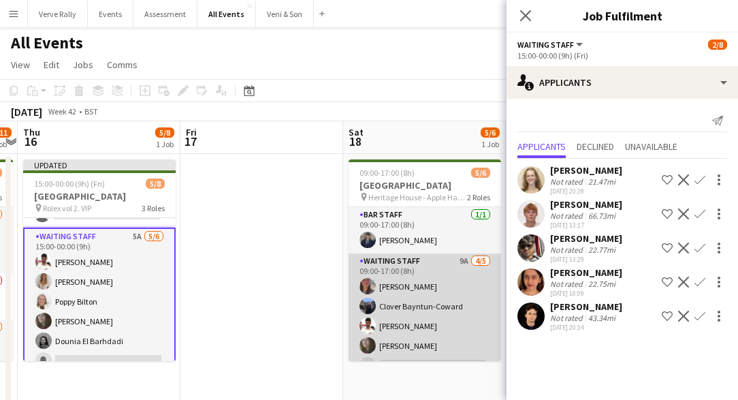
scroll to position [0, 473]
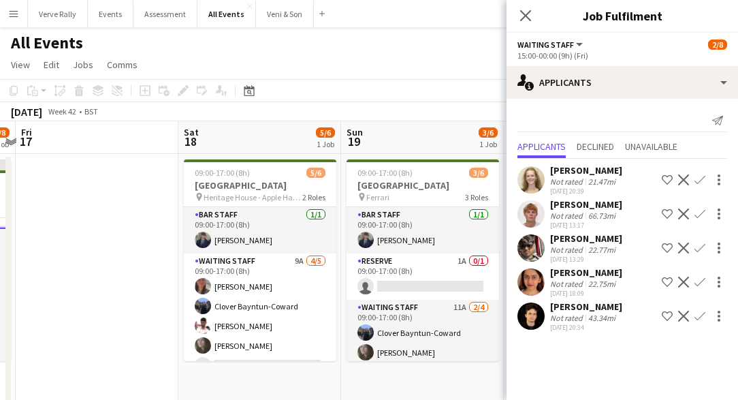
click at [697, 249] on app-icon "Confirm" at bounding box center [699, 247] width 11 height 11
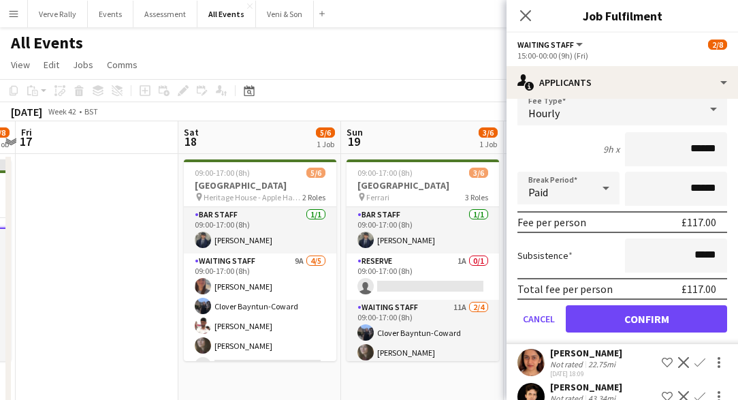
scroll to position [214, 0]
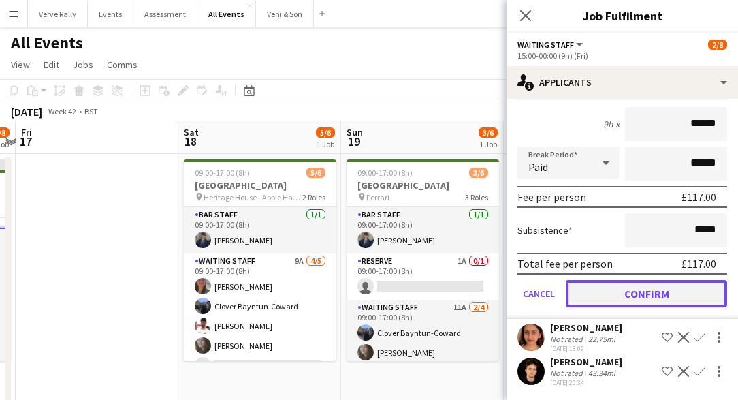
click at [635, 293] on button "Confirm" at bounding box center [646, 293] width 161 height 27
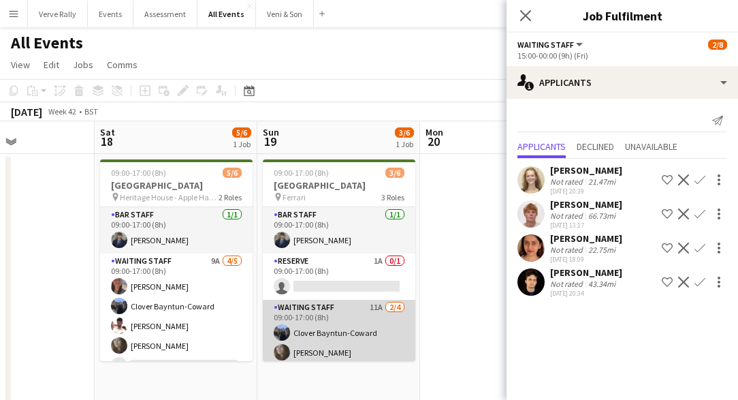
scroll to position [44, 0]
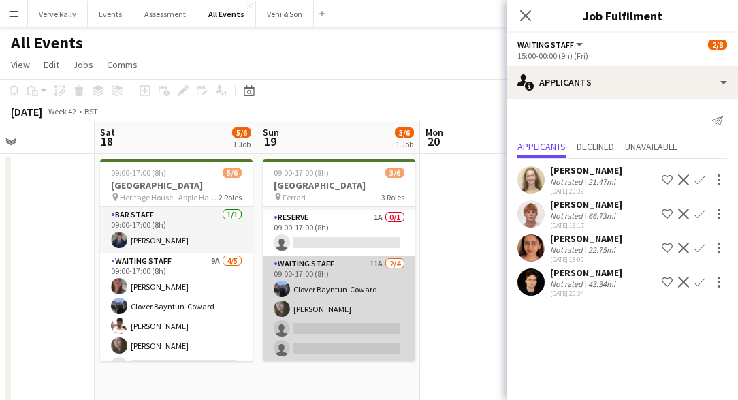
click at [353, 330] on app-card-role "Waiting Staff 11A 2/4 09:00-17:00 (8h) Clover Bayntun-Coward Flora McCullough s…" at bounding box center [339, 309] width 153 height 106
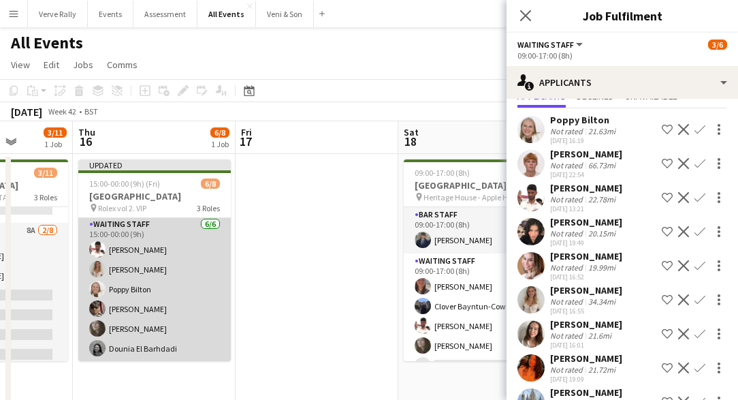
scroll to position [94, 0]
click at [188, 319] on app-card-role "Waiting Staff 6/6 15:00-00:00 (9h) Ahmed Al-Khayat Isobel Crabb Poppy Bilton Ka…" at bounding box center [154, 289] width 153 height 145
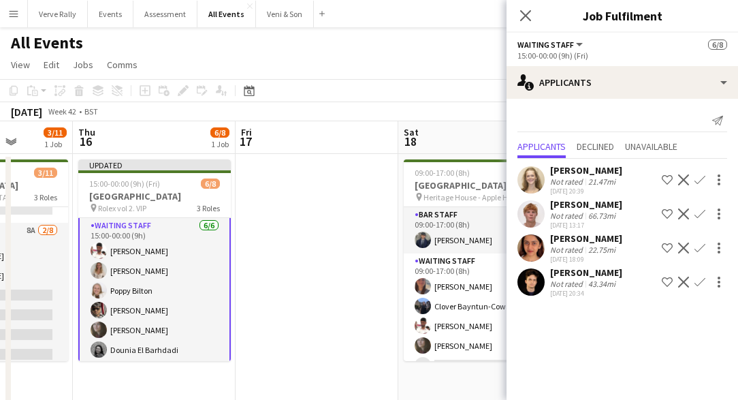
scroll to position [95, 0]
click at [148, 310] on app-card-role "Waiting Staff 6/6 15:00-00:00 (9h) Ahmed Al-Khayat Isobel Crabb Poppy Bilton Ka…" at bounding box center [154, 289] width 153 height 148
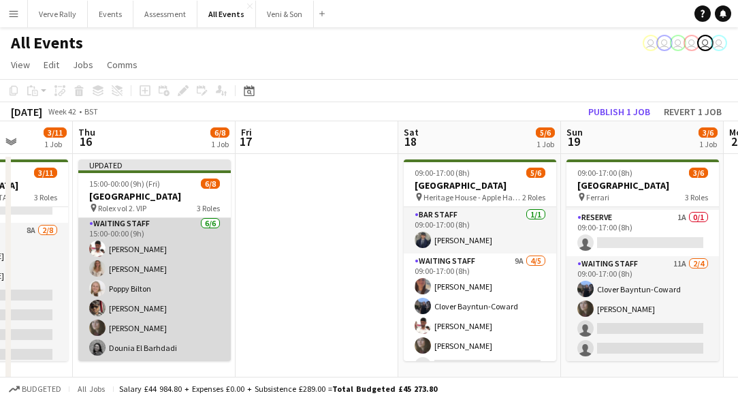
scroll to position [94, 0]
click at [132, 317] on app-card-role "Waiting Staff 6/6 15:00-00:00 (9h) Ahmed Al-Khayat Isobel Crabb Poppy Bilton Ka…" at bounding box center [154, 289] width 153 height 145
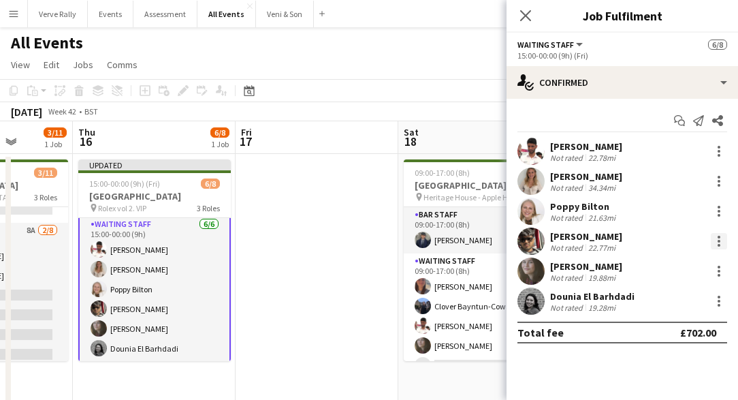
click at [718, 238] on div at bounding box center [719, 237] width 3 height 3
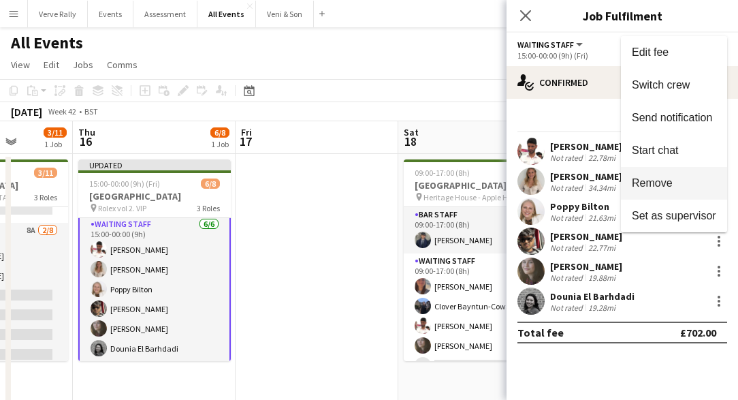
click at [653, 189] on span "Remove" at bounding box center [652, 183] width 41 height 12
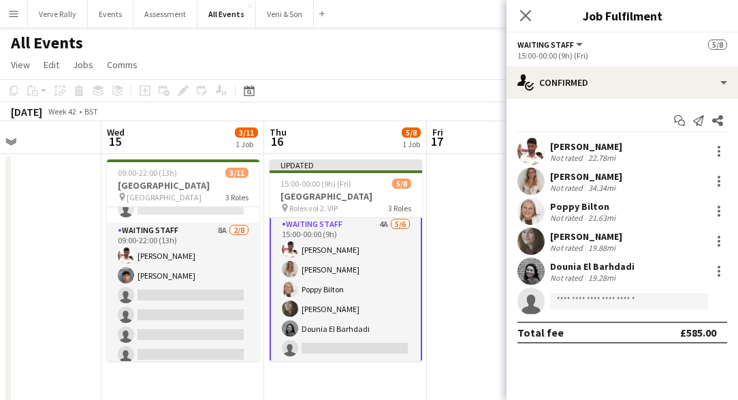
scroll to position [0, 359]
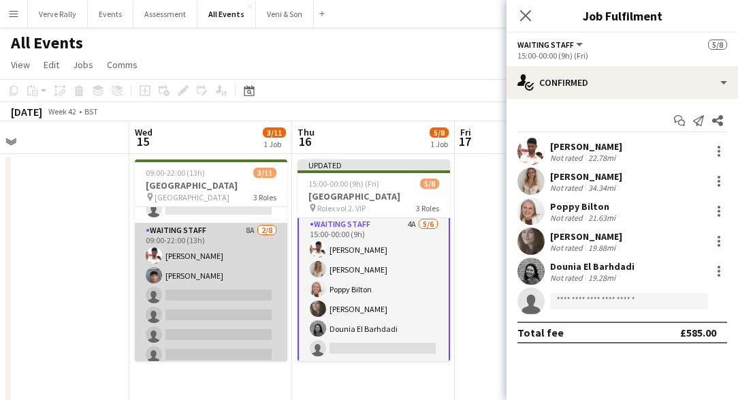
click at [217, 313] on app-card-role "Waiting Staff 8A 2/8 09:00-22:00 (13h) Ahmed Al-Khayat Arya Firake single-neutr…" at bounding box center [211, 315] width 153 height 185
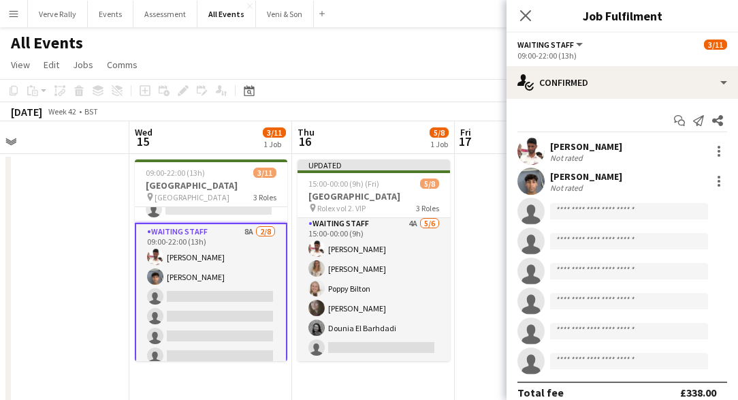
scroll to position [94, 0]
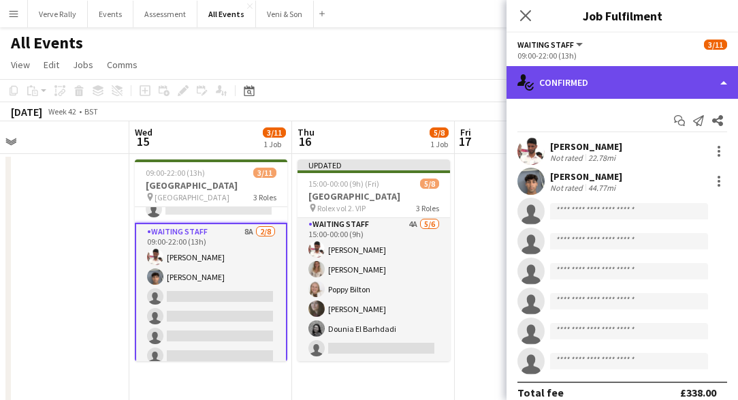
click at [635, 80] on div "single-neutral-actions-check-2 Confirmed" at bounding box center [622, 82] width 231 height 33
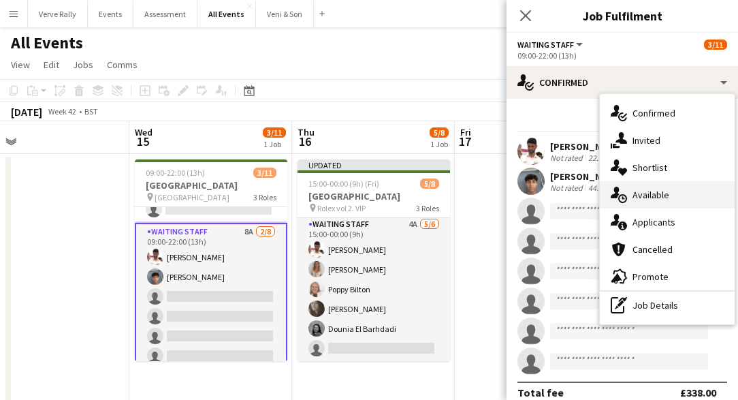
click at [668, 196] on span "Available" at bounding box center [651, 195] width 37 height 12
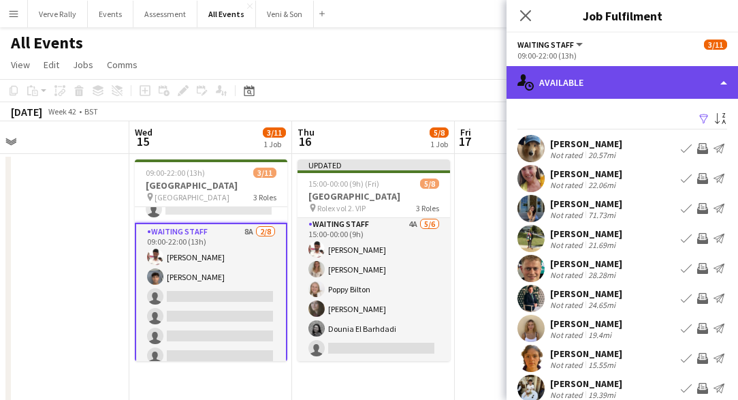
click at [629, 86] on div "single-neutral-actions-upload Available" at bounding box center [622, 82] width 231 height 33
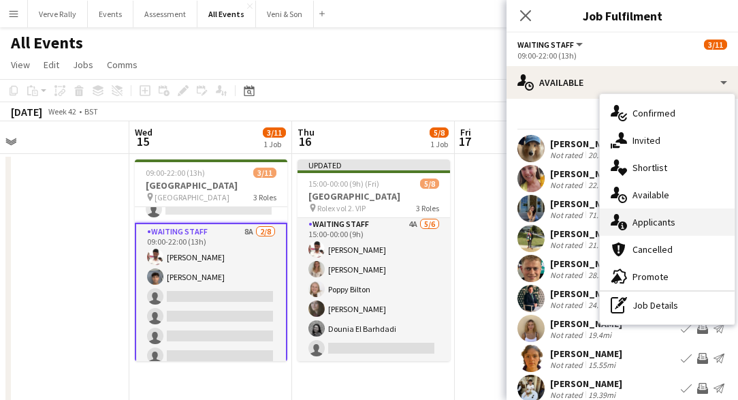
click at [662, 221] on span "Applicants" at bounding box center [654, 222] width 43 height 12
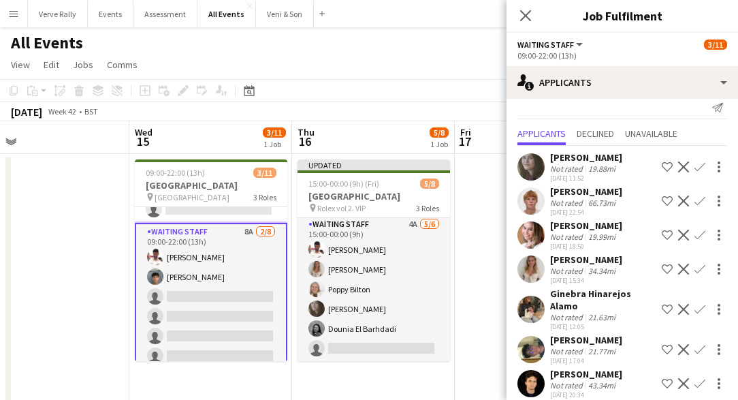
scroll to position [0, 0]
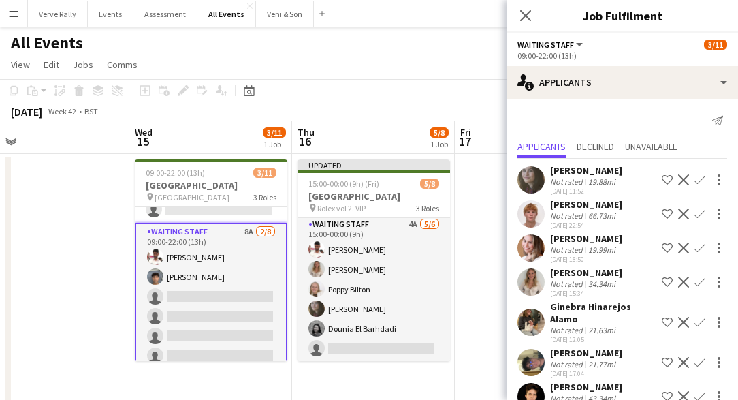
click at [699, 179] on app-icon "Confirm" at bounding box center [699, 179] width 11 height 11
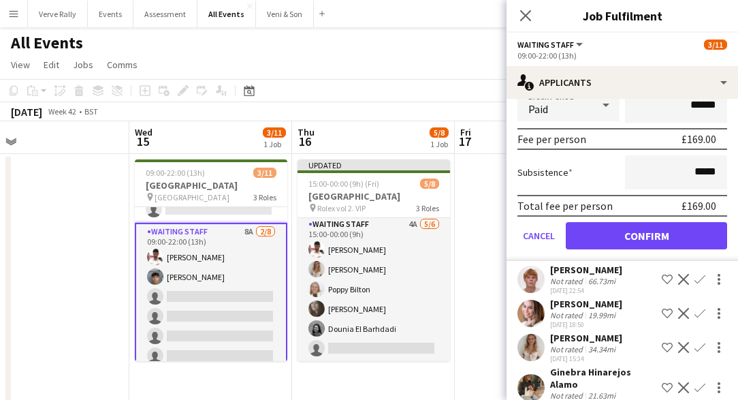
scroll to position [204, 0]
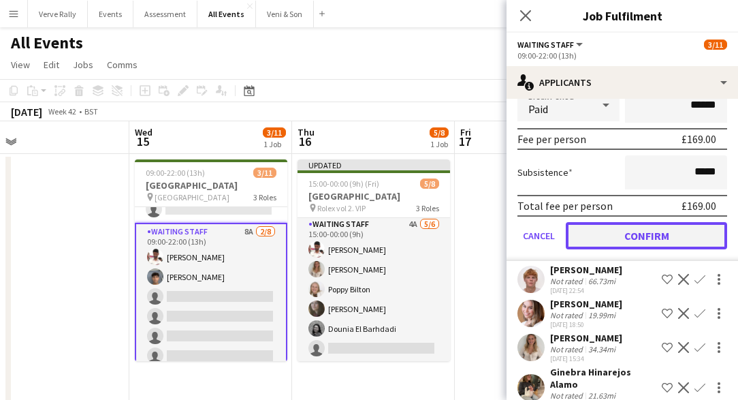
click at [605, 240] on button "Confirm" at bounding box center [646, 235] width 161 height 27
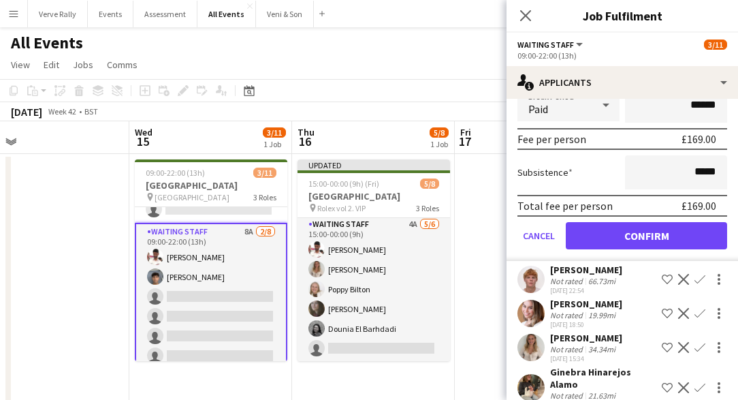
scroll to position [0, 0]
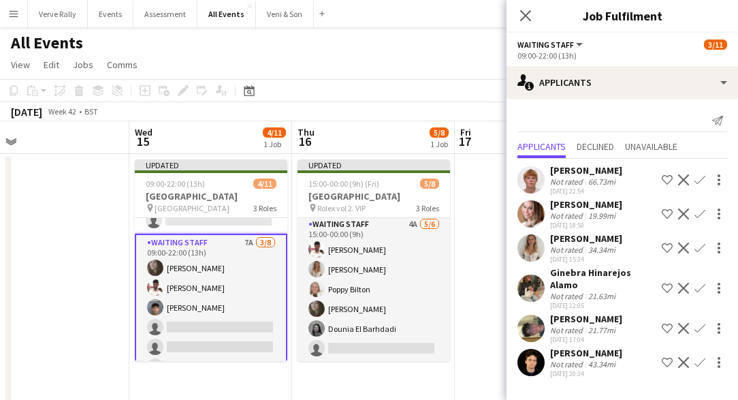
click at [700, 212] on app-icon "Confirm" at bounding box center [699, 213] width 11 height 11
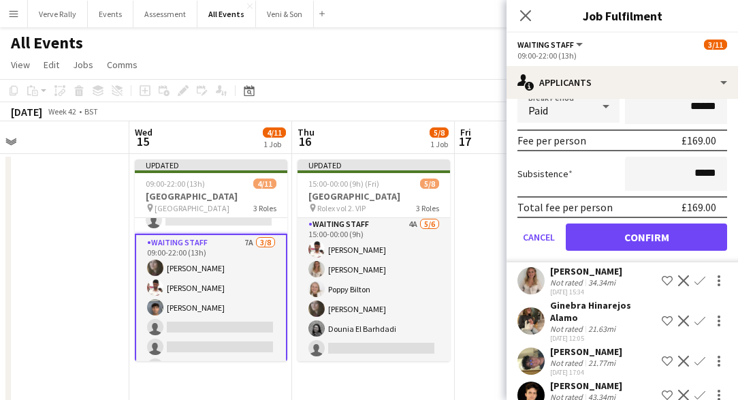
scroll to position [249, 0]
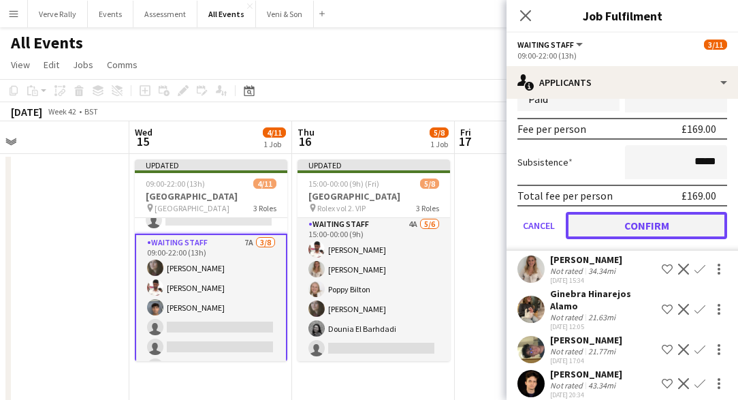
click at [635, 233] on button "Confirm" at bounding box center [646, 225] width 161 height 27
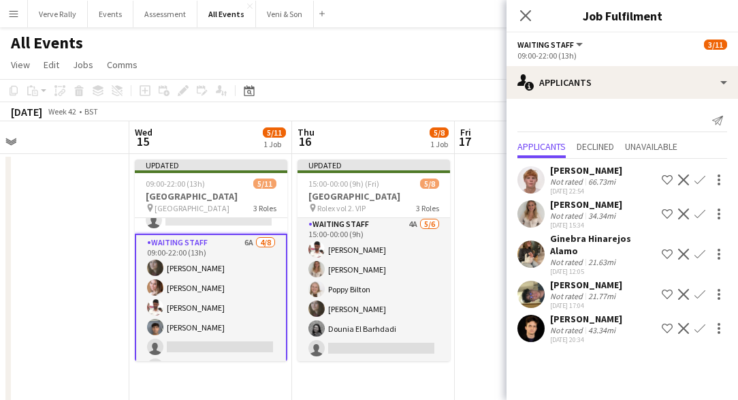
scroll to position [0, 0]
click at [700, 178] on app-icon "Confirm" at bounding box center [699, 179] width 11 height 11
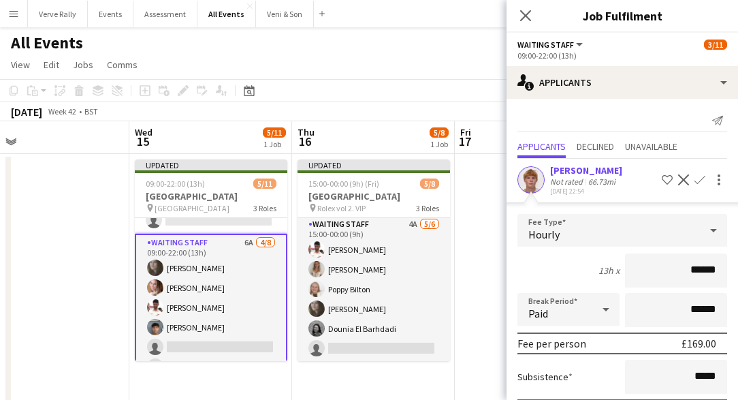
click at [697, 182] on app-icon "Confirm" at bounding box center [699, 179] width 11 height 11
click at [700, 179] on app-icon "Confirm" at bounding box center [699, 179] width 11 height 11
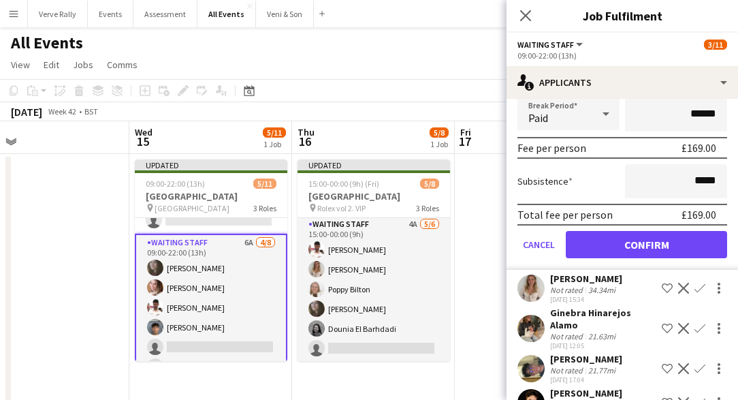
scroll to position [197, 0]
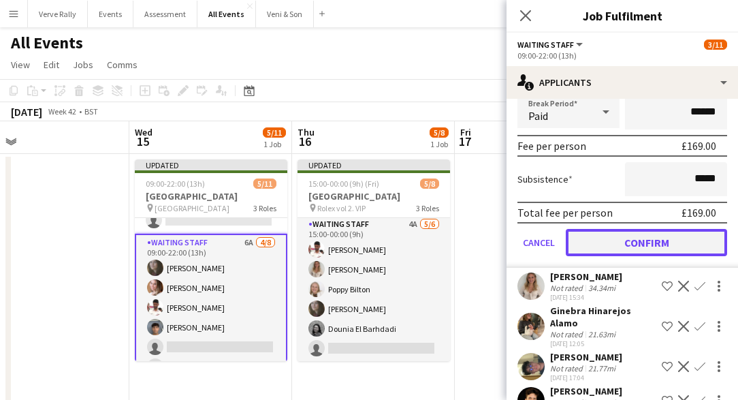
click at [669, 238] on button "Confirm" at bounding box center [646, 242] width 161 height 27
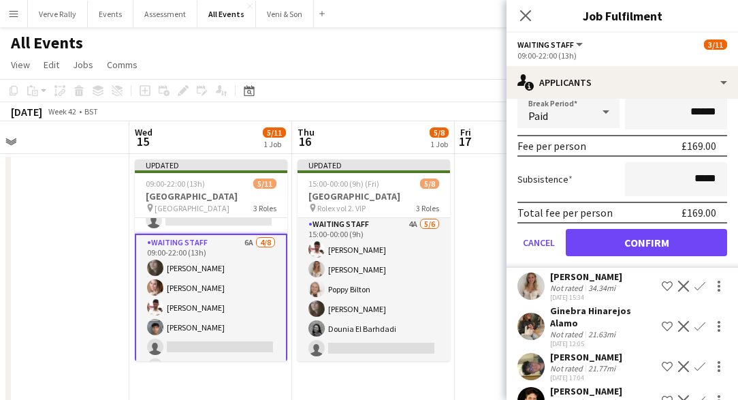
scroll to position [0, 0]
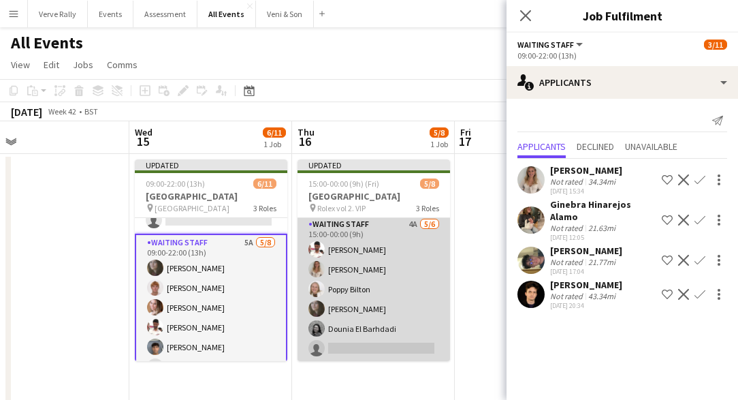
click at [391, 332] on app-card-role "Waiting Staff 4A 5/6 15:00-00:00 (9h) Ahmed Al-Khayat Isobel Crabb Poppy Bilton…" at bounding box center [374, 289] width 153 height 145
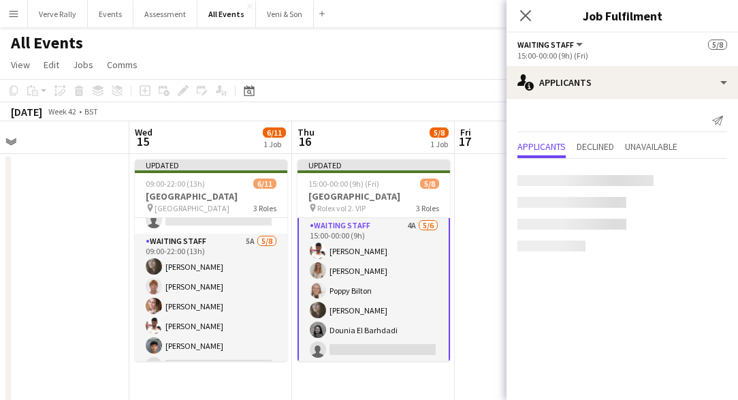
scroll to position [95, 0]
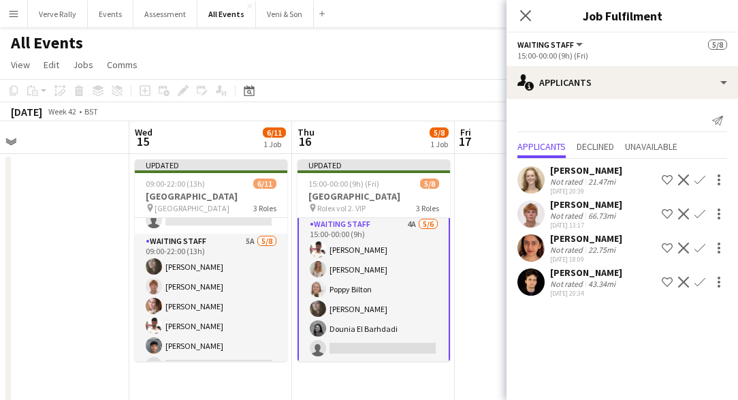
click at [700, 214] on app-icon "Confirm" at bounding box center [699, 213] width 11 height 11
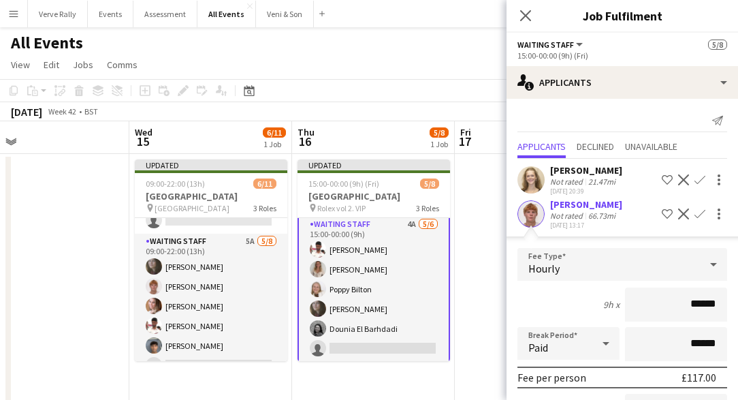
scroll to position [180, 0]
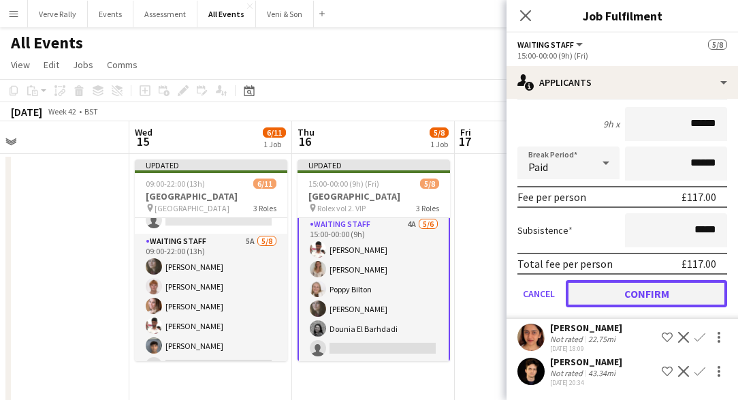
click at [646, 288] on button "Confirm" at bounding box center [646, 293] width 161 height 27
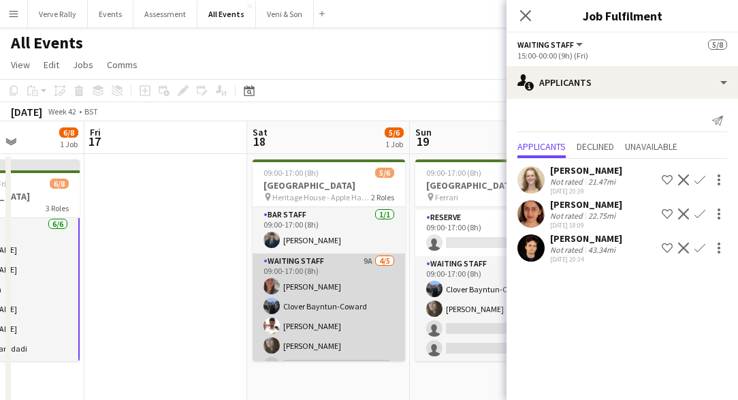
scroll to position [17, 0]
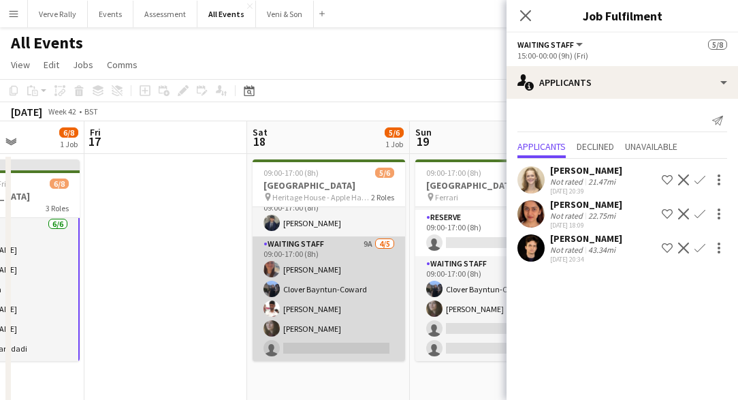
click at [352, 317] on app-card-role "Waiting Staff 9A 4/5 09:00-17:00 (8h) Tabitha Stork Clover Bayntun-Coward Ahmed…" at bounding box center [329, 298] width 153 height 125
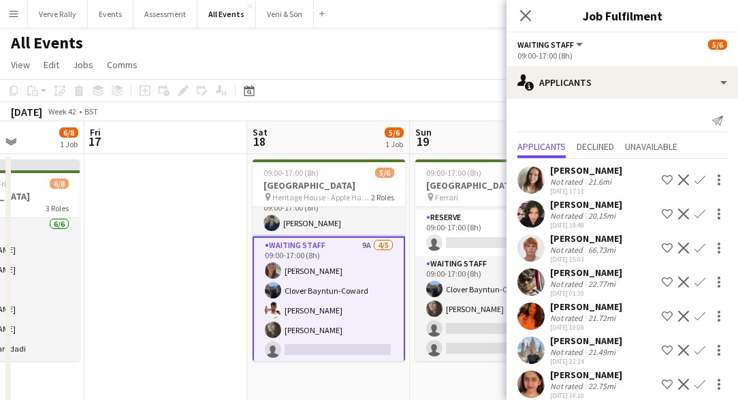
scroll to position [47, 0]
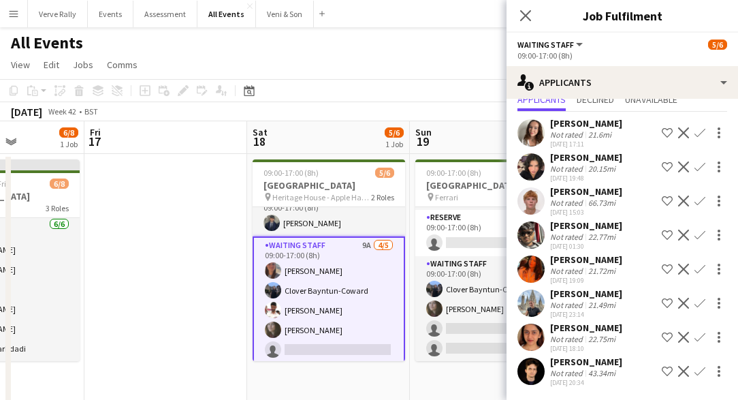
click at [696, 267] on app-icon "Confirm" at bounding box center [699, 268] width 11 height 11
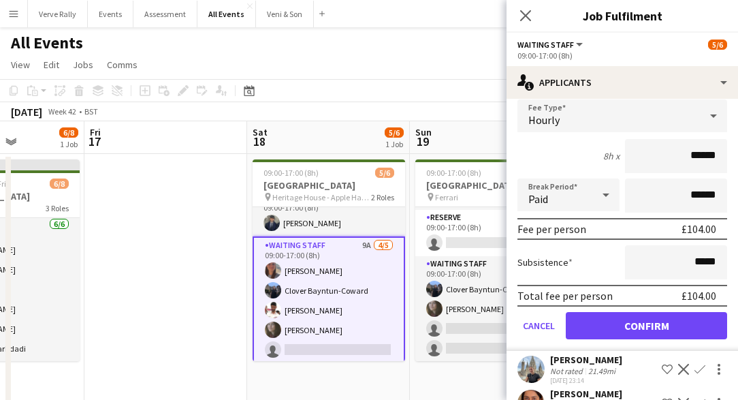
scroll to position [255, 0]
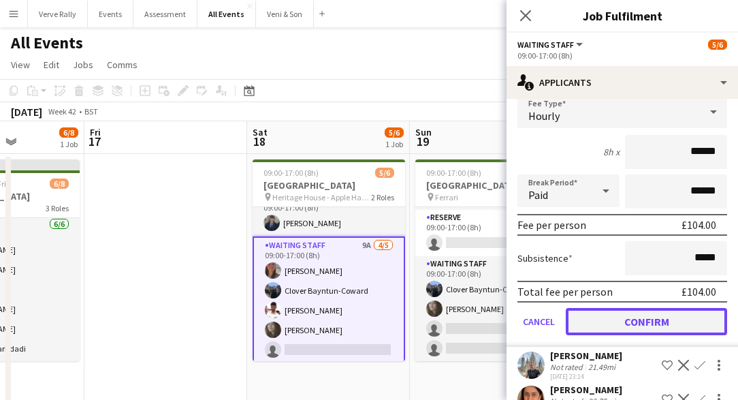
click at [639, 321] on button "Confirm" at bounding box center [646, 321] width 161 height 27
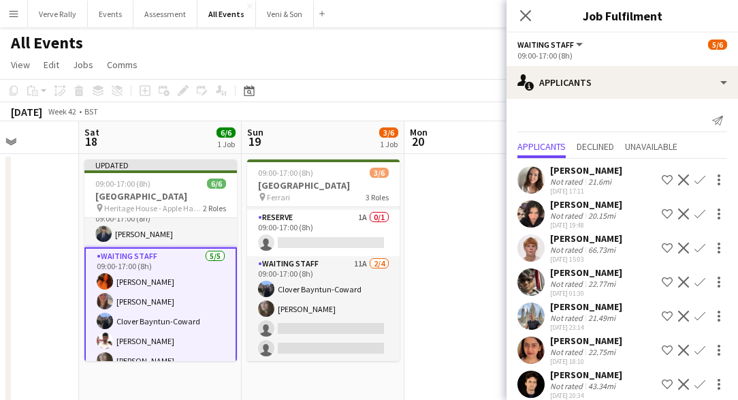
scroll to position [0, 575]
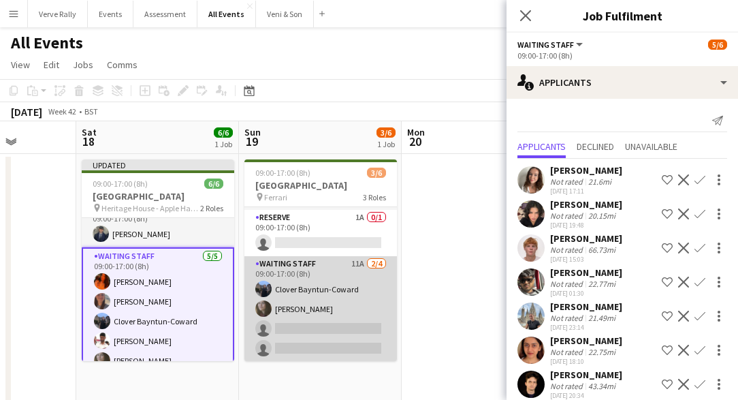
click at [335, 313] on app-card-role "Waiting Staff 11A 2/4 09:00-17:00 (8h) Clover Bayntun-Coward Flora McCullough s…" at bounding box center [320, 309] width 153 height 106
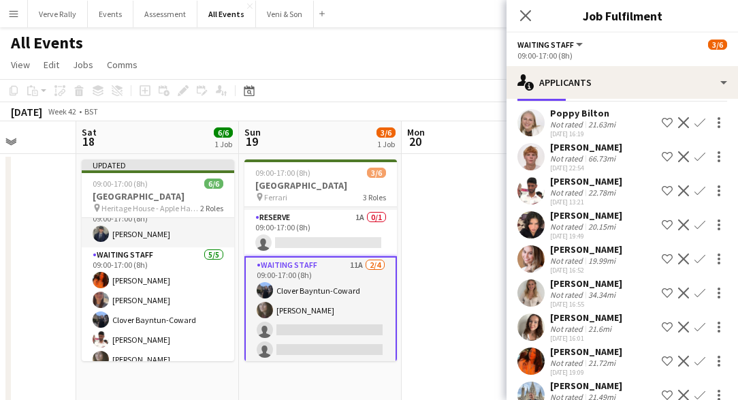
scroll to position [60, 0]
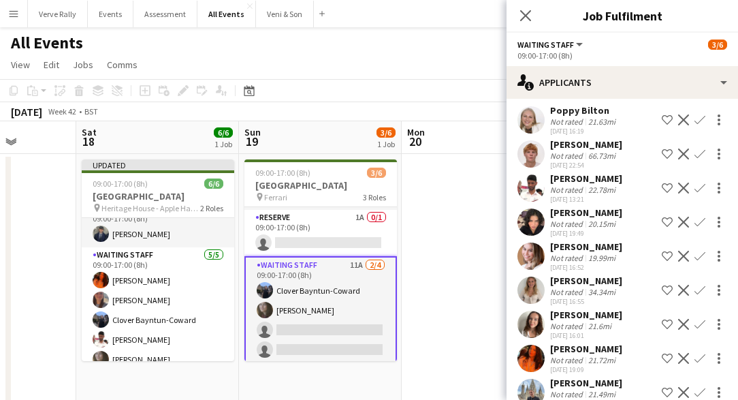
click at [701, 188] on app-icon "Confirm" at bounding box center [699, 187] width 11 height 11
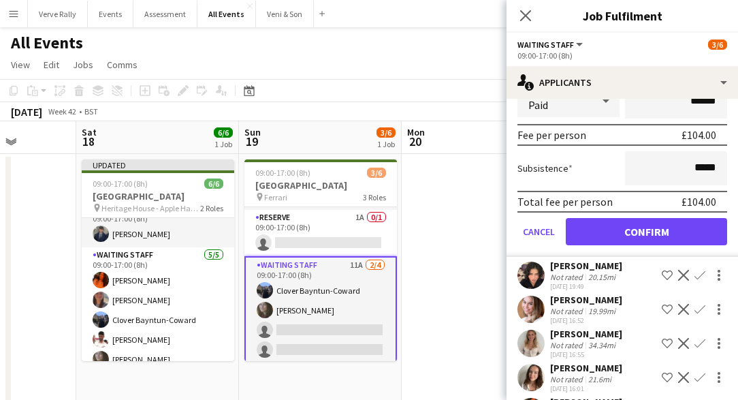
scroll to position [281, 0]
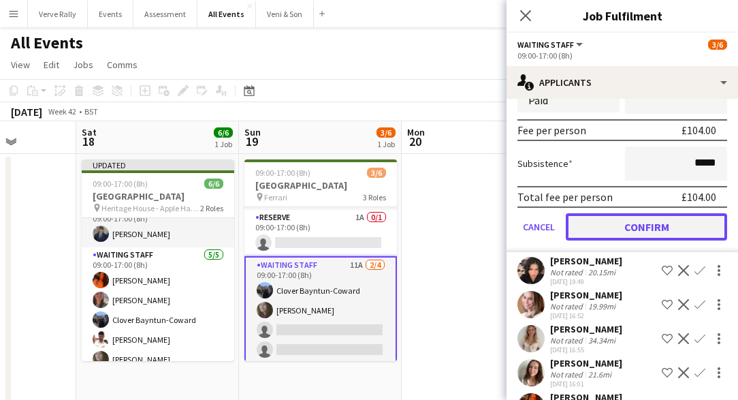
click at [668, 223] on button "Confirm" at bounding box center [646, 226] width 161 height 27
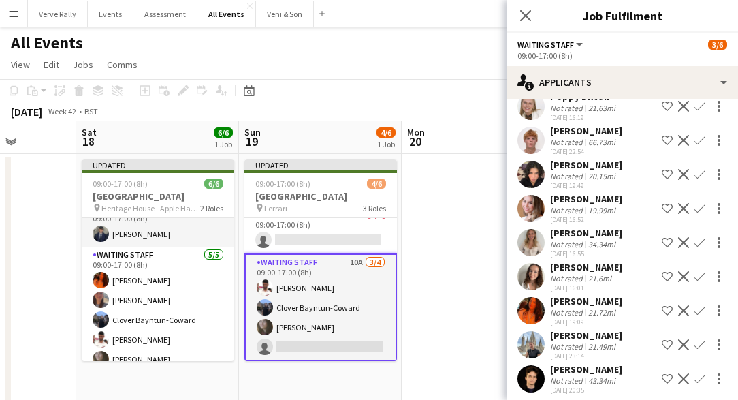
scroll to position [81, 0]
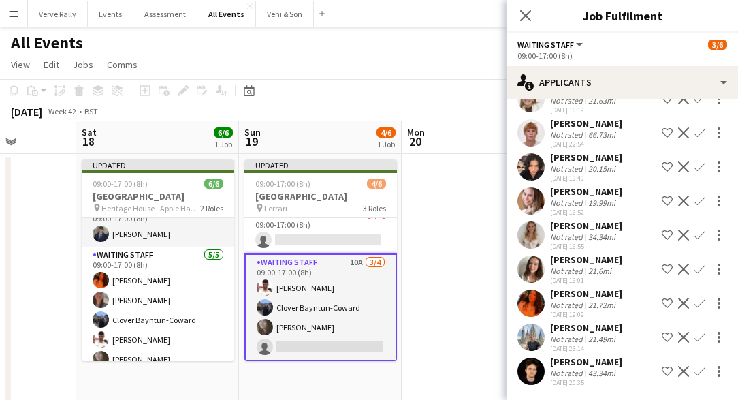
click at [699, 304] on app-icon "Confirm" at bounding box center [699, 303] width 11 height 11
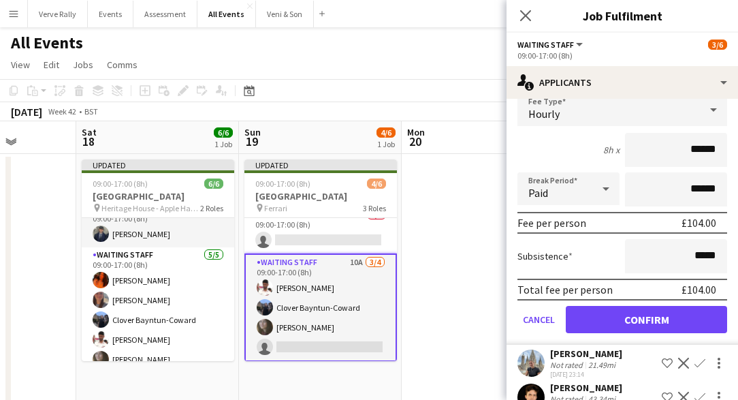
scroll to position [351, 0]
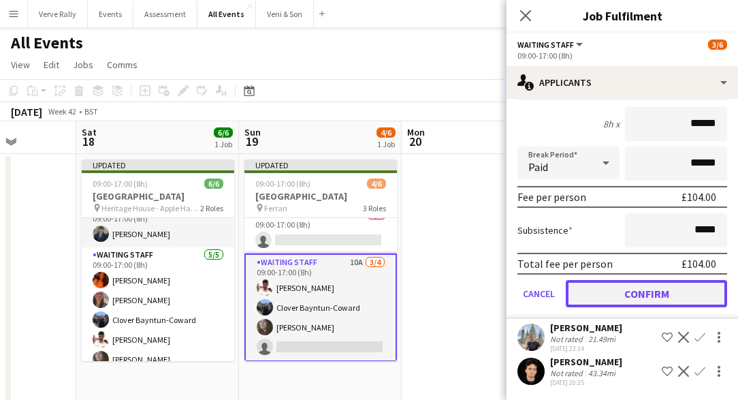
click at [664, 294] on button "Confirm" at bounding box center [646, 293] width 161 height 27
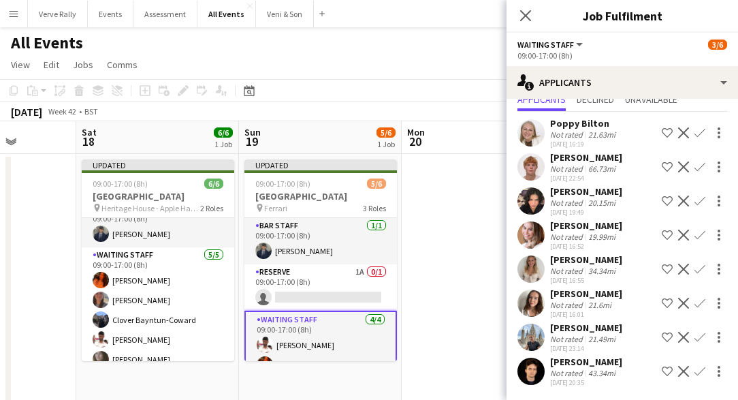
scroll to position [0, 0]
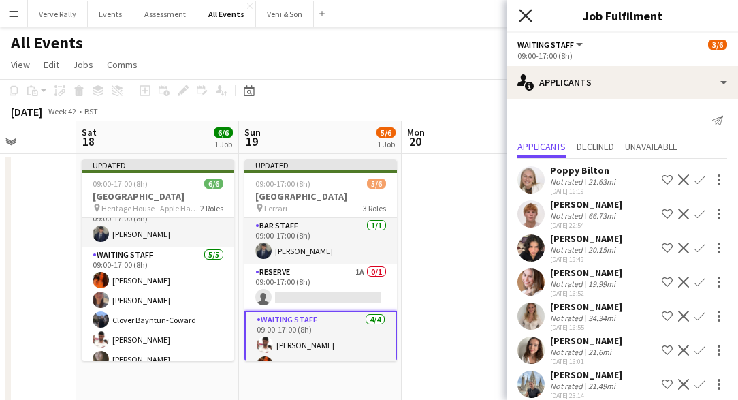
click at [524, 15] on icon "Close pop-in" at bounding box center [525, 15] width 13 height 13
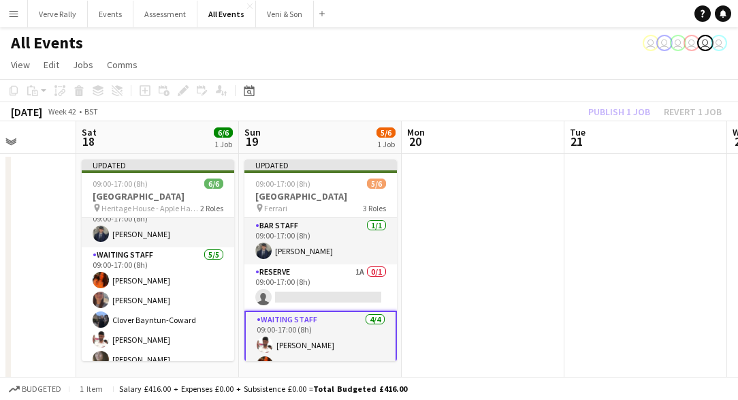
click at [630, 110] on div "Publish 1 job Revert 1 job" at bounding box center [655, 112] width 166 height 18
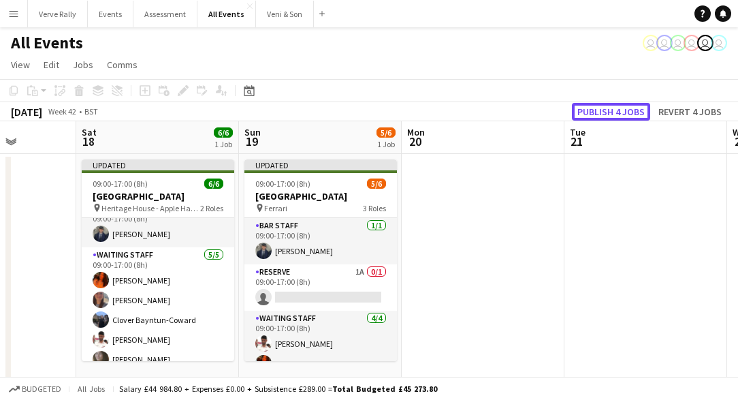
click at [630, 110] on button "Publish 4 jobs" at bounding box center [611, 112] width 78 height 18
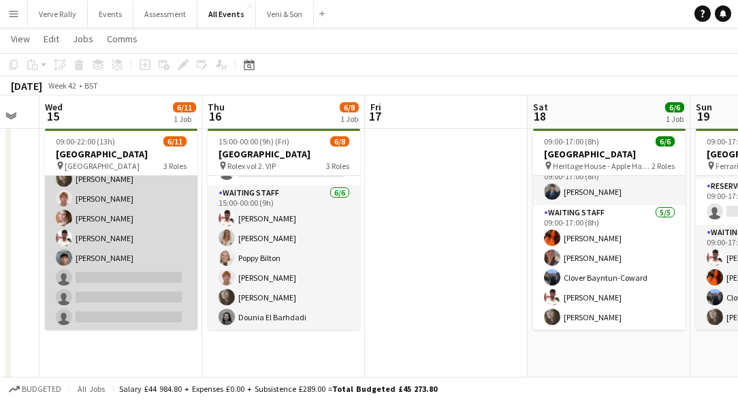
scroll to position [31, 0]
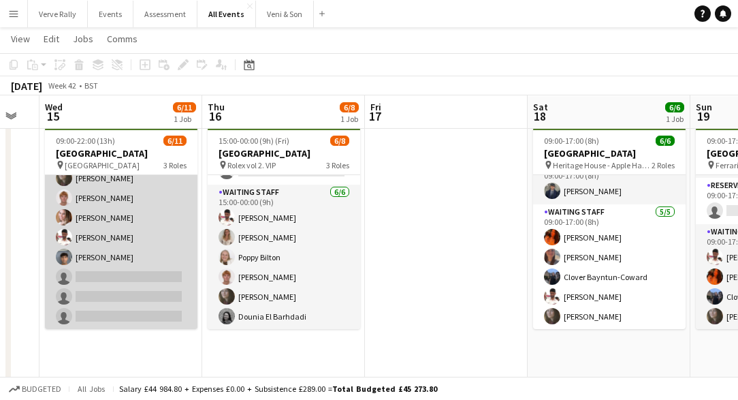
click at [118, 289] on app-card-role "Waiting Staff 5A 5/8 09:00-22:00 (13h) Flora McCullough lucas foster Grace Reil…" at bounding box center [121, 237] width 153 height 185
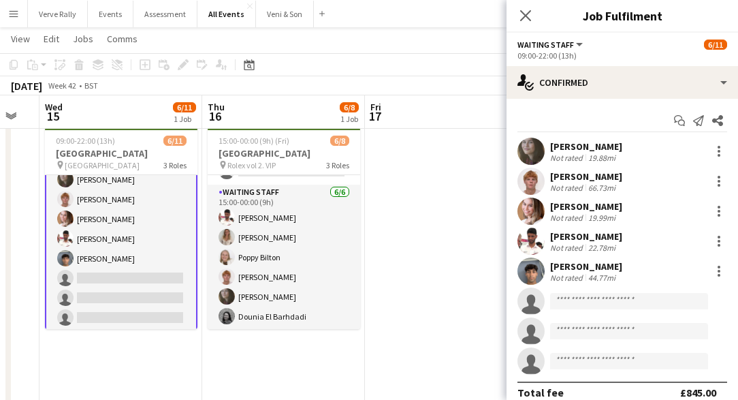
scroll to position [144, 0]
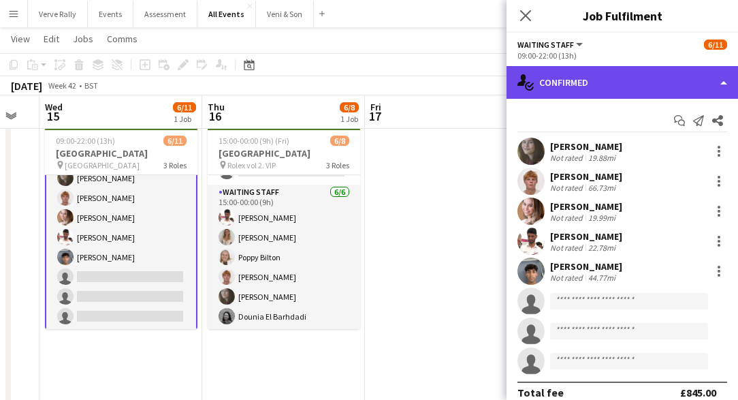
click at [652, 79] on div "single-neutral-actions-check-2 Confirmed" at bounding box center [622, 82] width 231 height 33
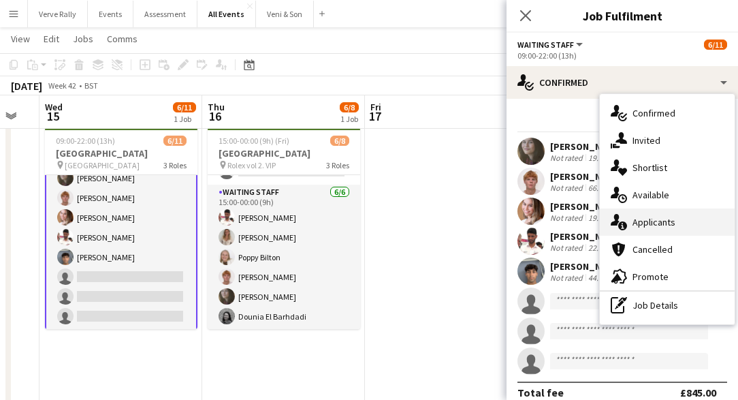
click at [661, 226] on span "Applicants" at bounding box center [654, 222] width 43 height 12
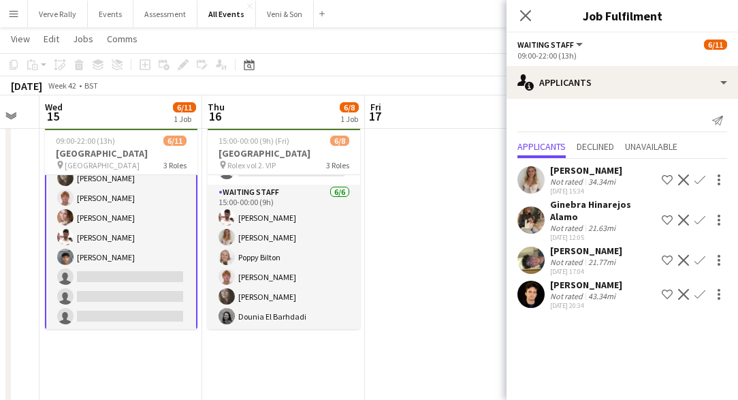
click at [699, 177] on app-icon "Confirm" at bounding box center [699, 179] width 11 height 11
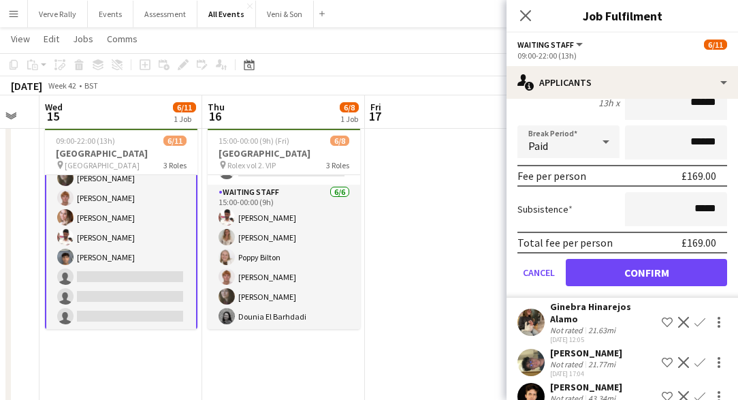
scroll to position [172, 0]
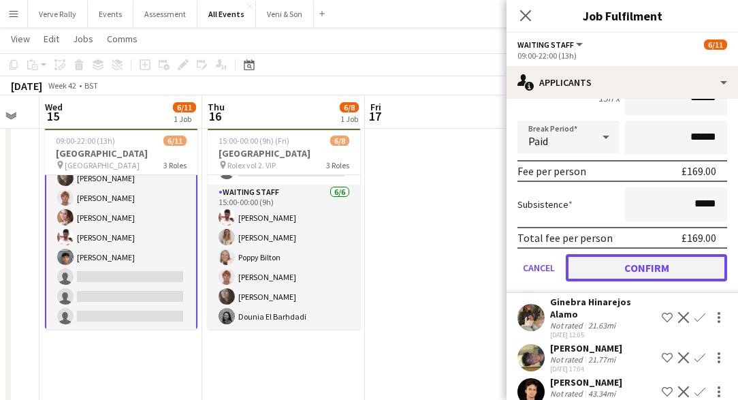
click at [665, 268] on button "Confirm" at bounding box center [646, 267] width 161 height 27
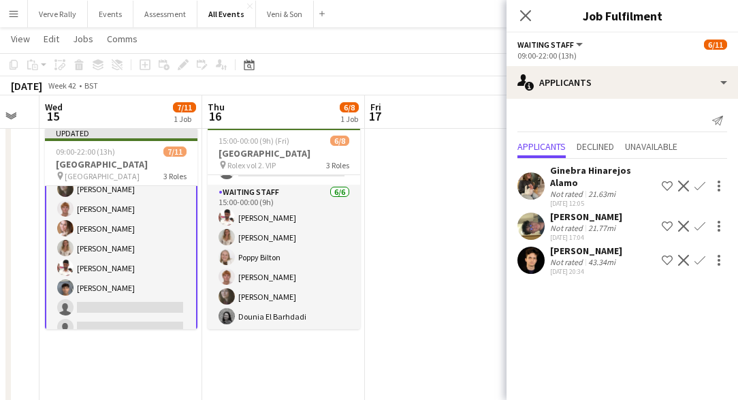
scroll to position [0, 0]
click at [701, 221] on app-icon "Confirm" at bounding box center [699, 226] width 11 height 11
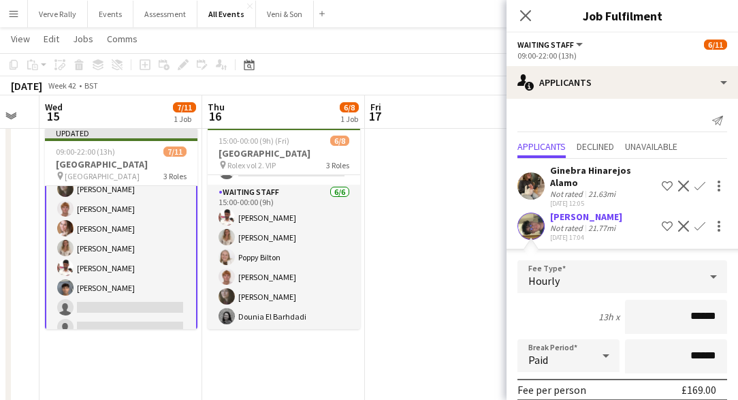
scroll to position [146, 0]
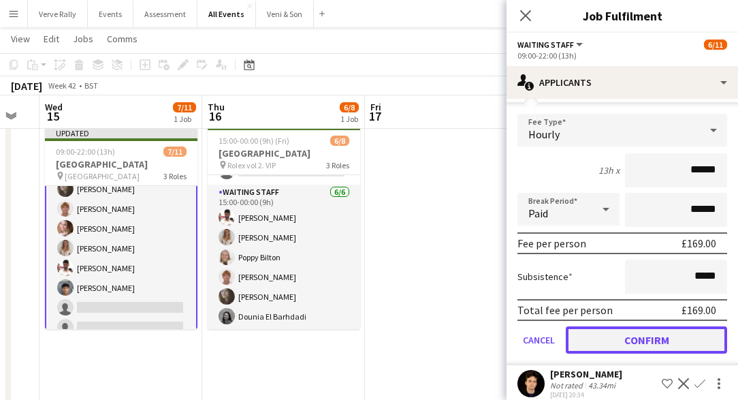
click at [650, 334] on button "Confirm" at bounding box center [646, 339] width 161 height 27
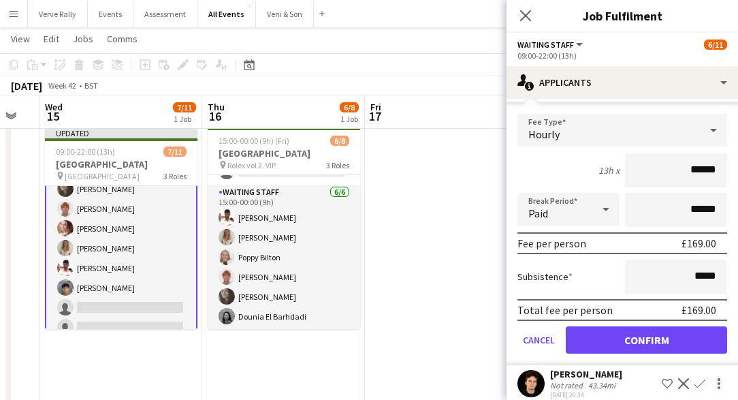
scroll to position [0, 0]
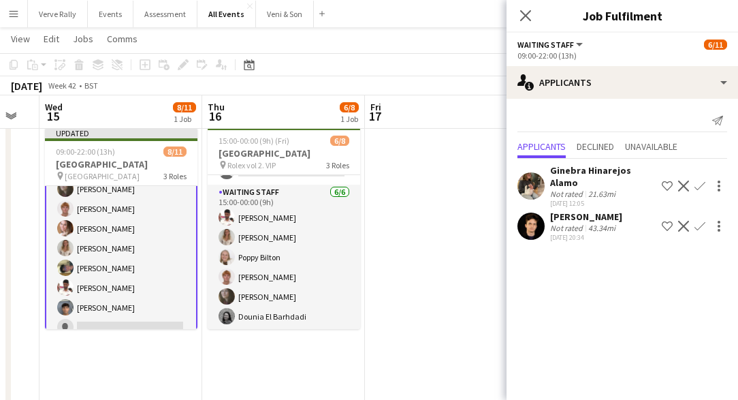
click at [576, 170] on div "Ginebra Hinarejos Alamo" at bounding box center [603, 176] width 106 height 25
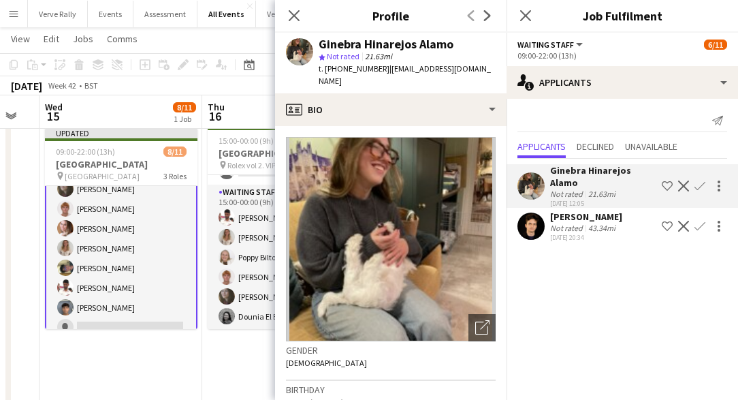
click at [698, 180] on app-icon "Confirm" at bounding box center [699, 185] width 11 height 11
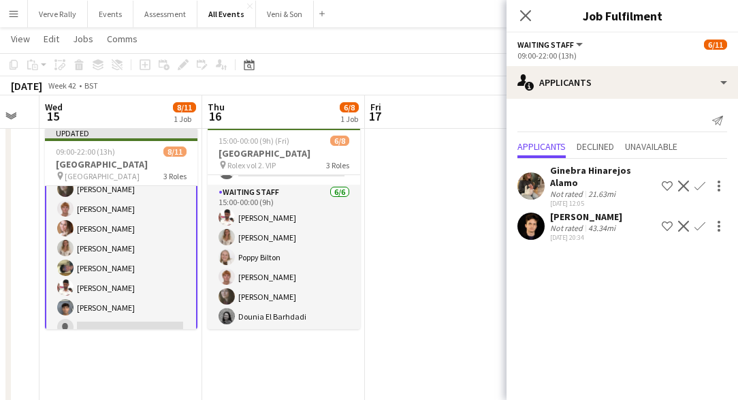
click at [698, 180] on app-icon "Confirm" at bounding box center [699, 185] width 11 height 11
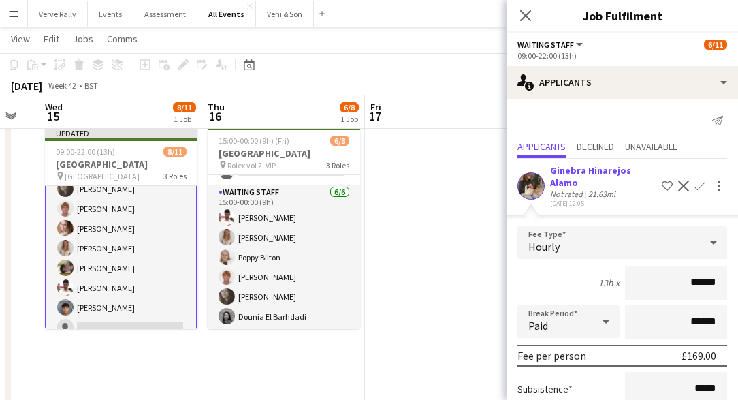
scroll to position [112, 0]
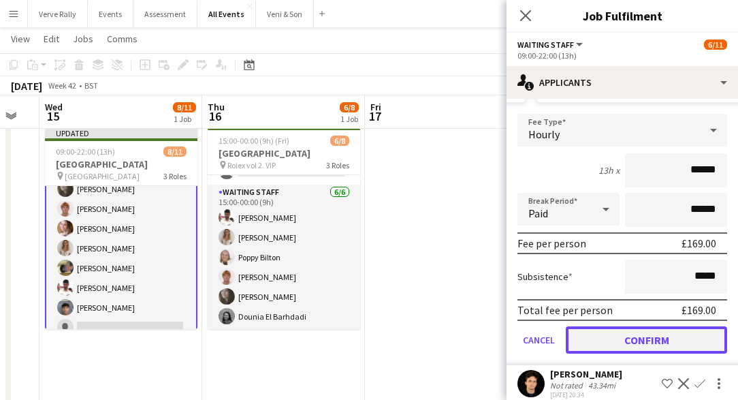
click at [667, 327] on button "Confirm" at bounding box center [646, 339] width 161 height 27
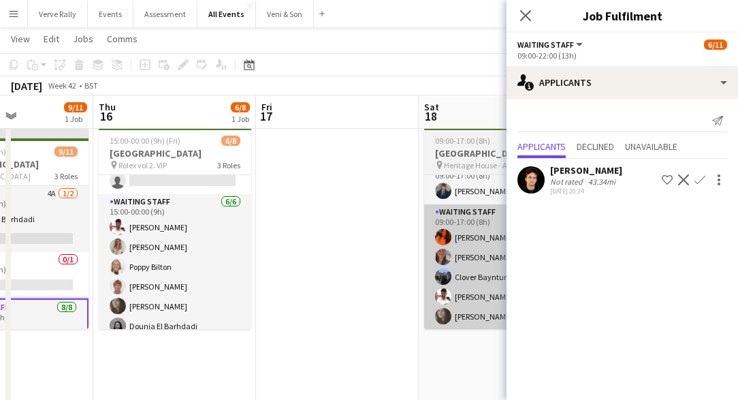
scroll to position [83, 0]
